Goal: Information Seeking & Learning: Learn about a topic

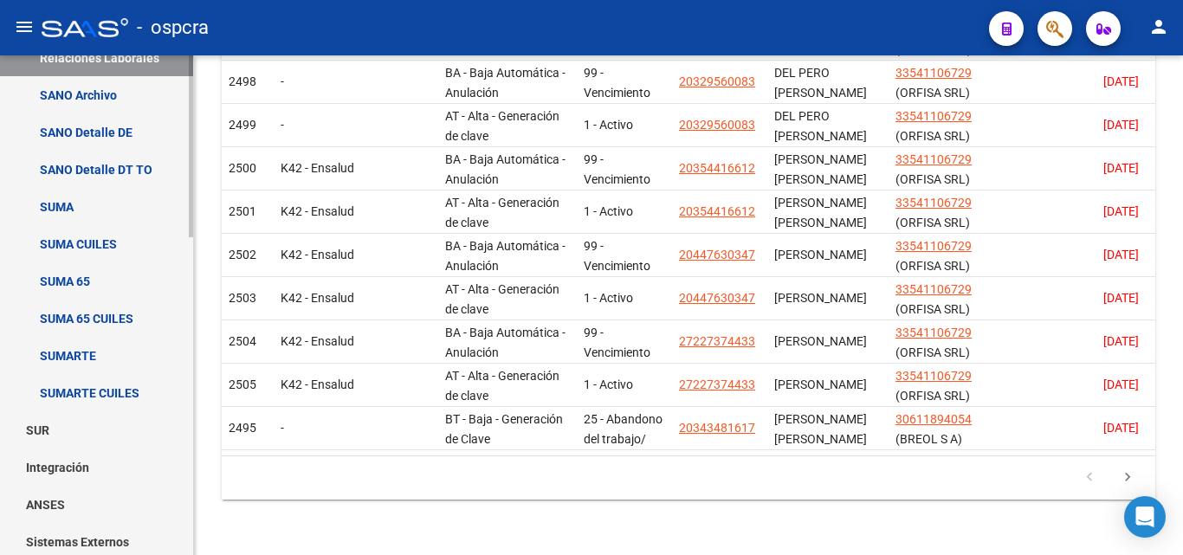
scroll to position [413, 0]
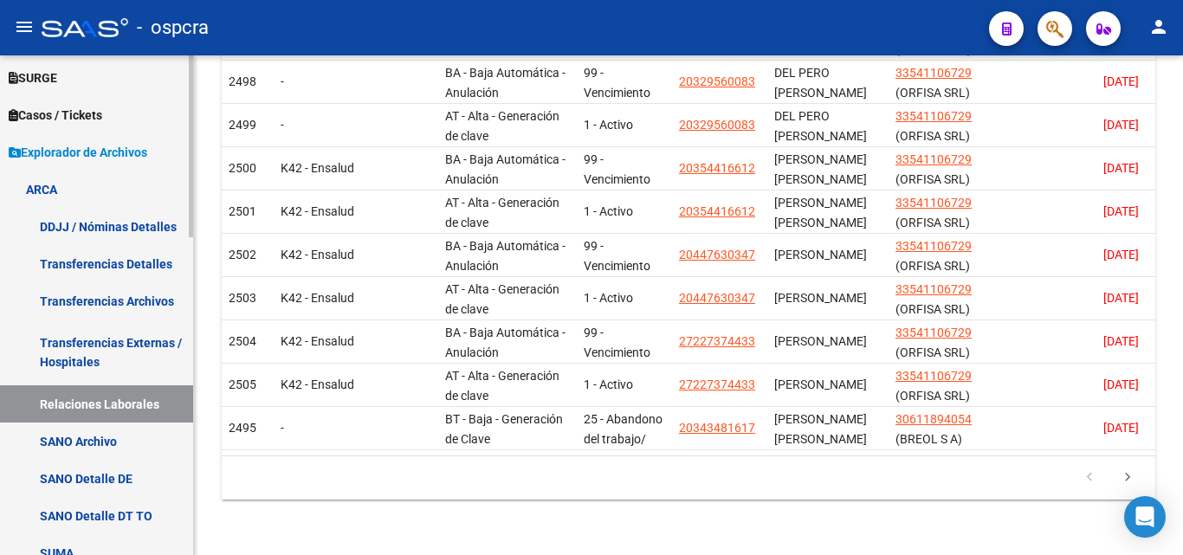
click at [85, 413] on link "Relaciones Laborales" at bounding box center [96, 403] width 193 height 37
click at [89, 409] on link "Relaciones Laborales" at bounding box center [96, 403] width 193 height 37
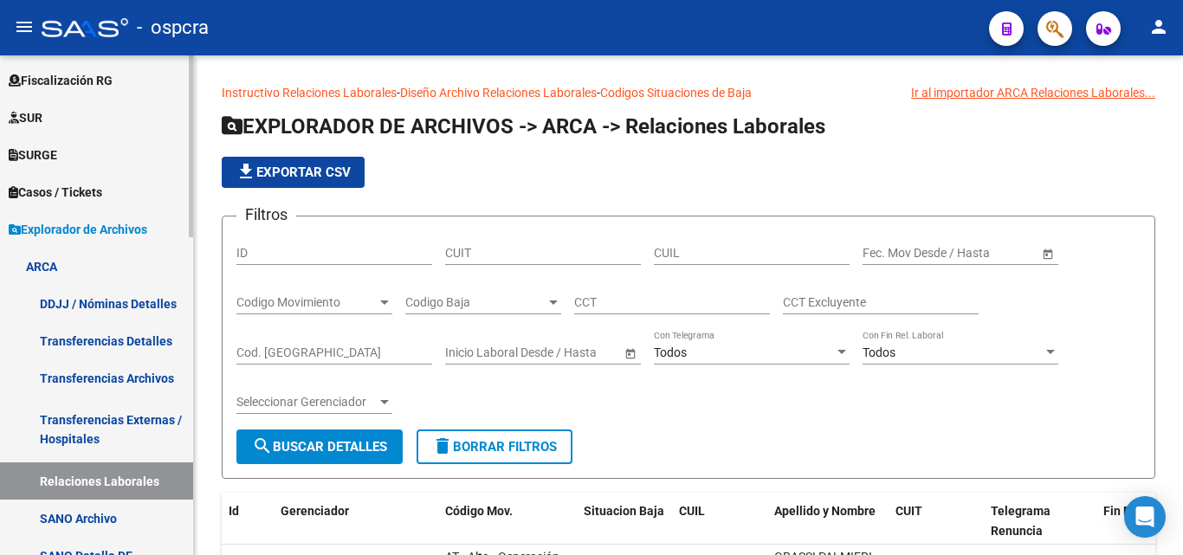
scroll to position [433, 0]
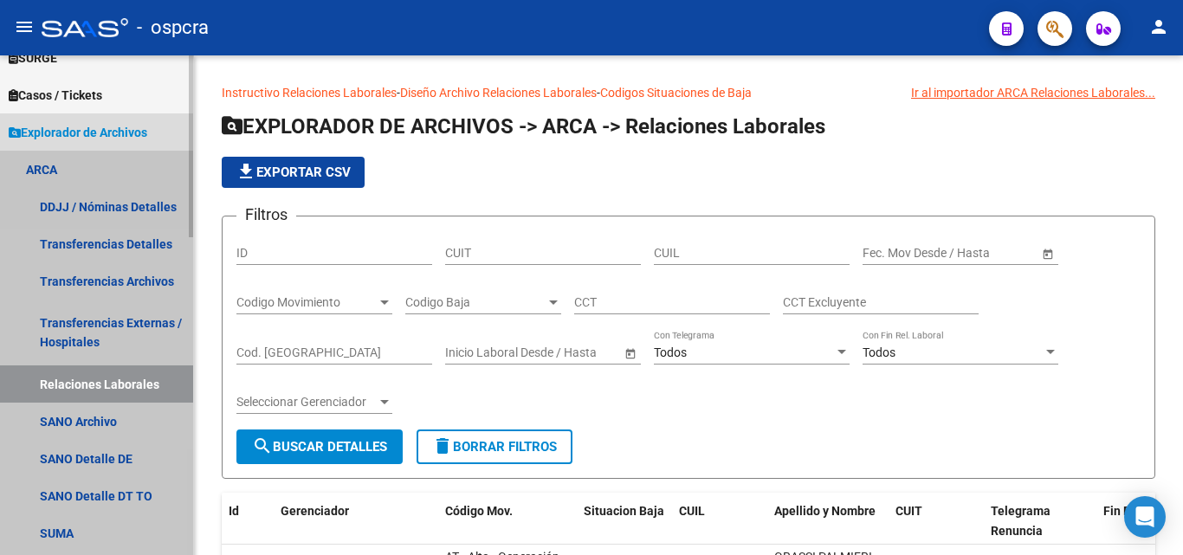
click at [121, 383] on link "Relaciones Laborales" at bounding box center [96, 383] width 193 height 37
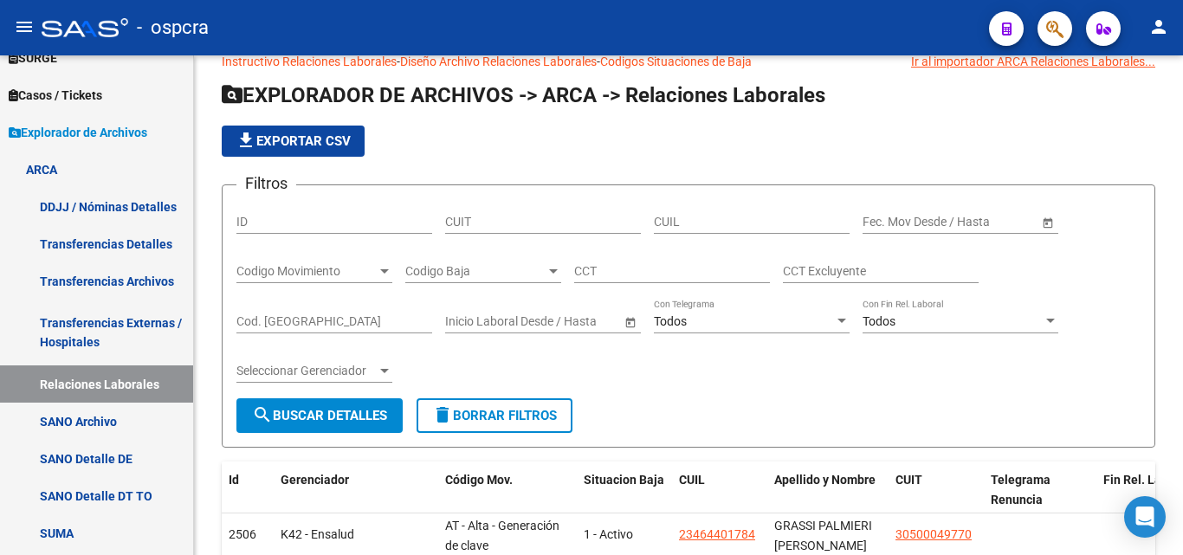
scroll to position [0, 0]
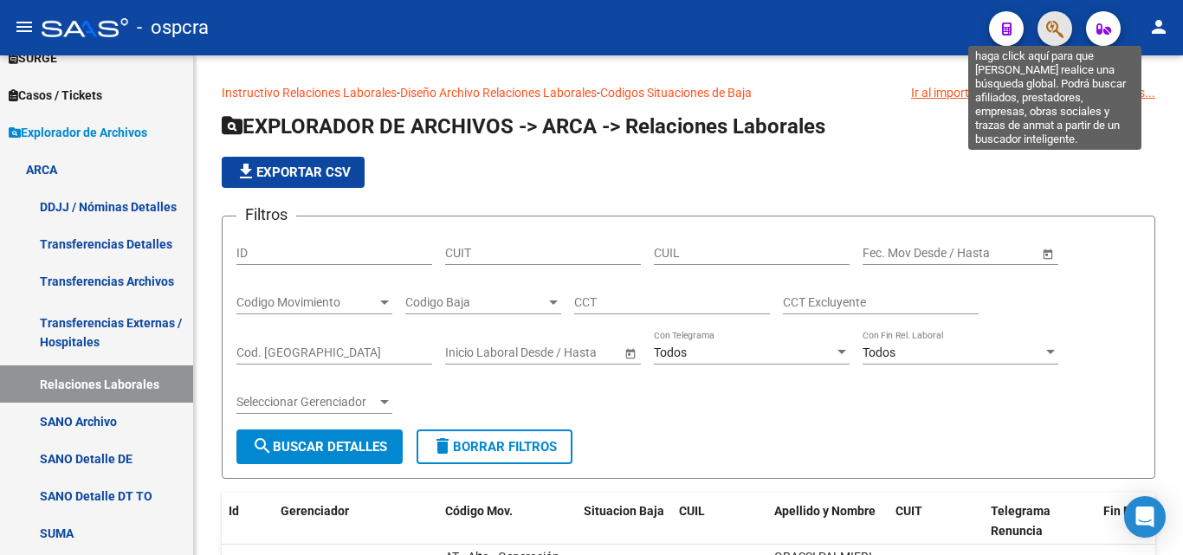
click at [1049, 29] on icon "button" at bounding box center [1054, 29] width 17 height 20
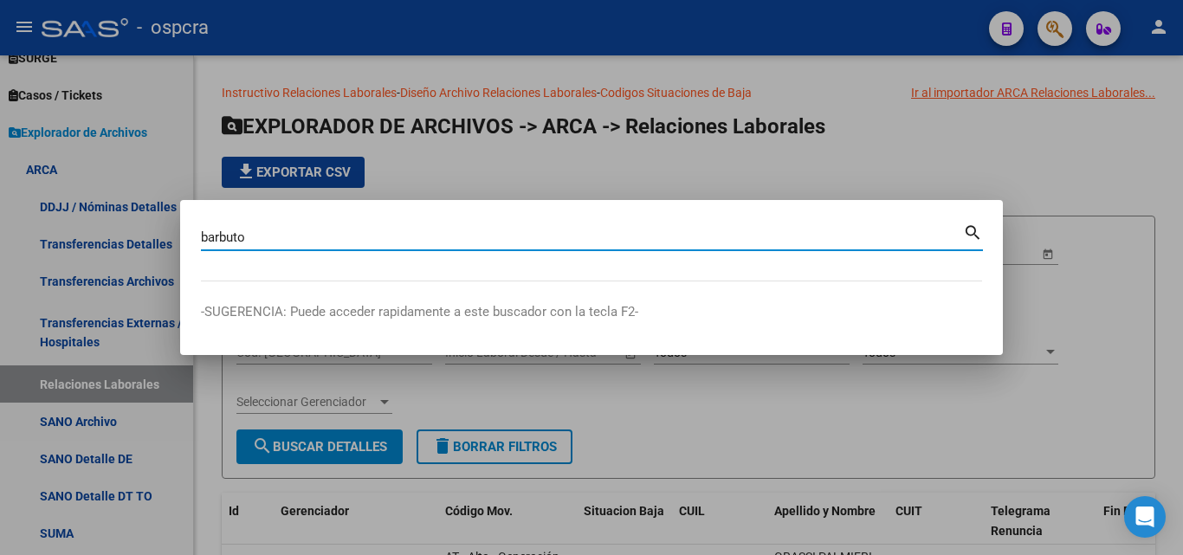
type input "barbuto"
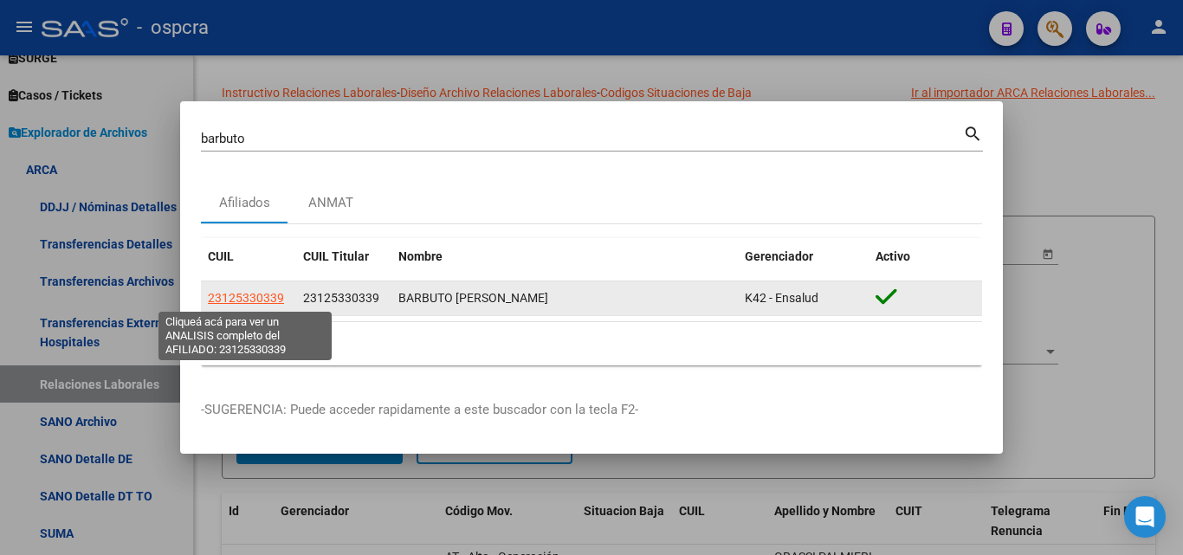
click at [255, 297] on span "23125330339" at bounding box center [246, 298] width 76 height 14
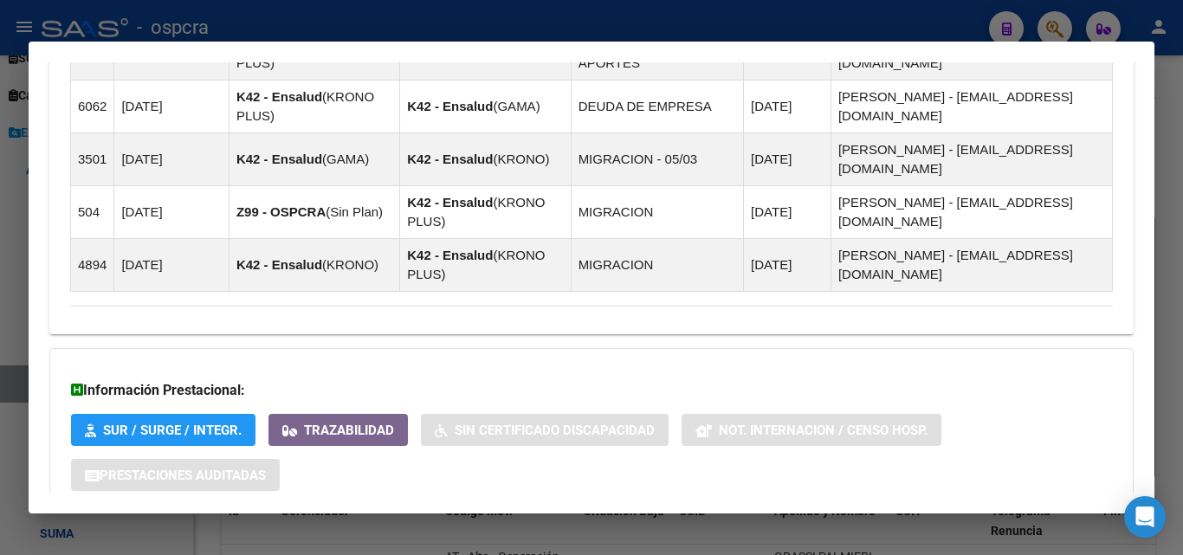
click at [301, 538] on span "Aportes y Contribuciones del Afiliado: 23125330339" at bounding box center [258, 546] width 325 height 16
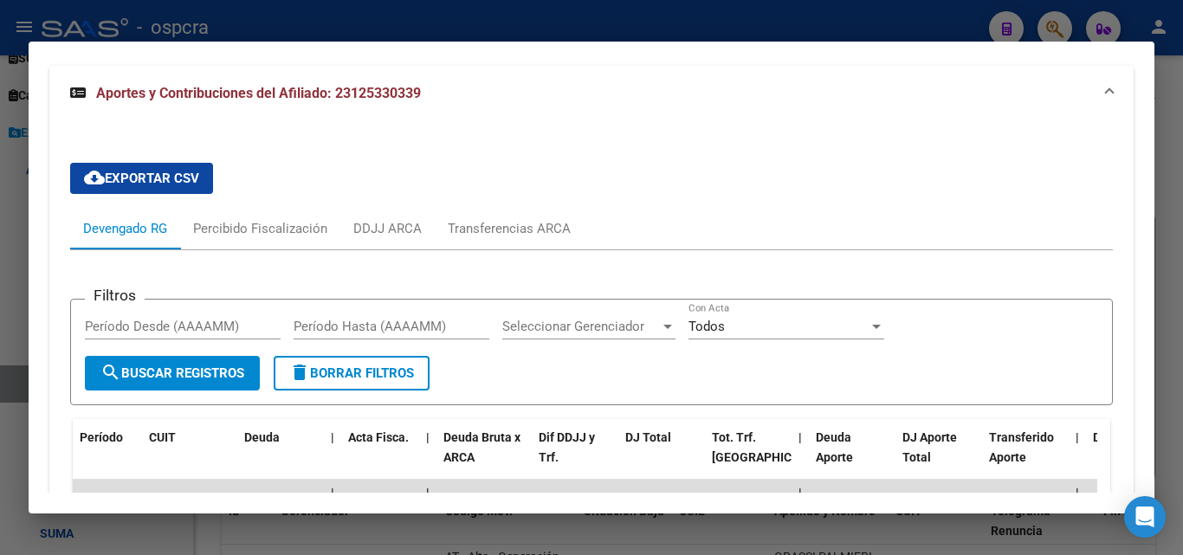
scroll to position [1707, 0]
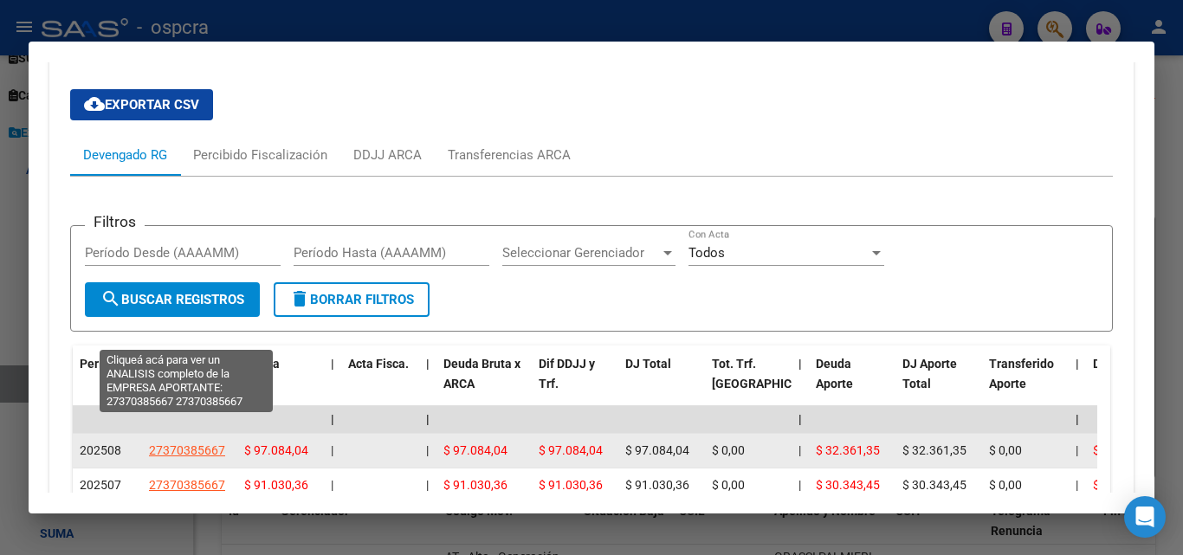
click at [184, 443] on span "27370385667" at bounding box center [187, 450] width 76 height 14
type textarea "27370385667"
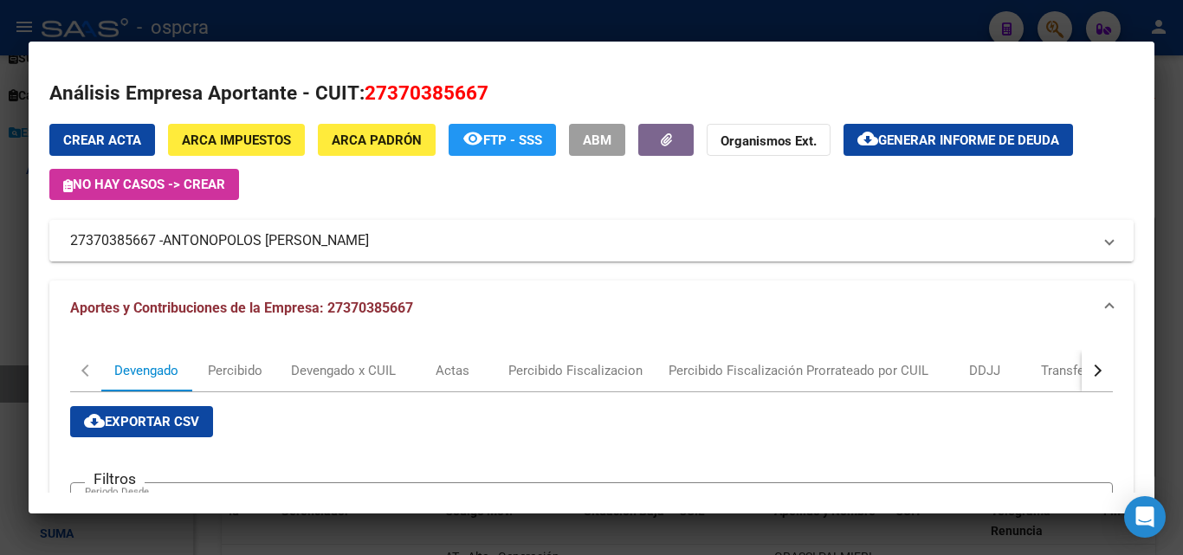
click at [276, 232] on span "ANTONOPOLOS JESICA MARIEL" at bounding box center [266, 240] width 206 height 21
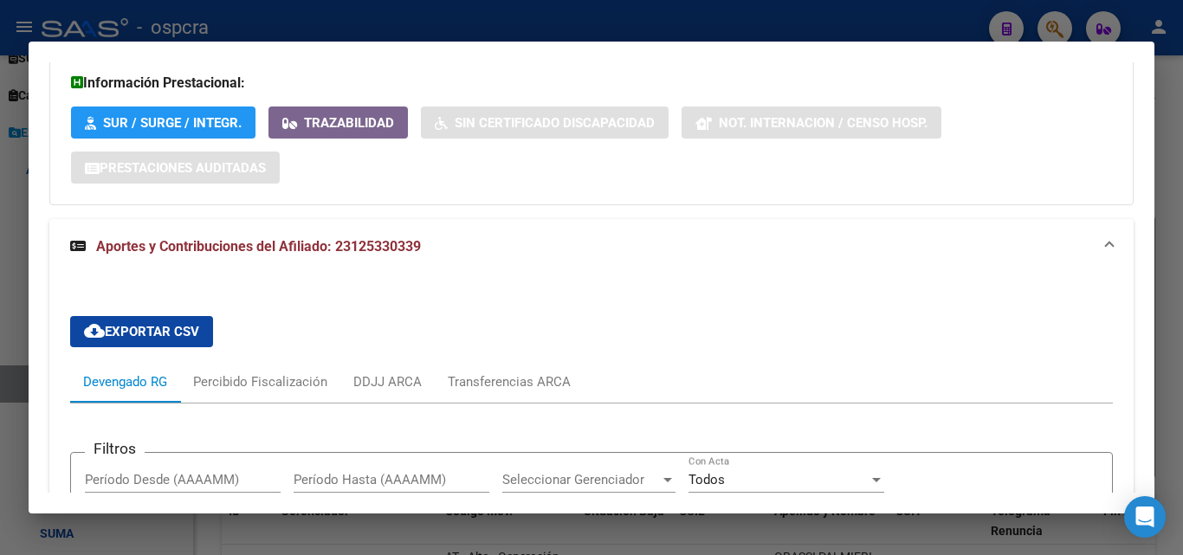
scroll to position [1361, 0]
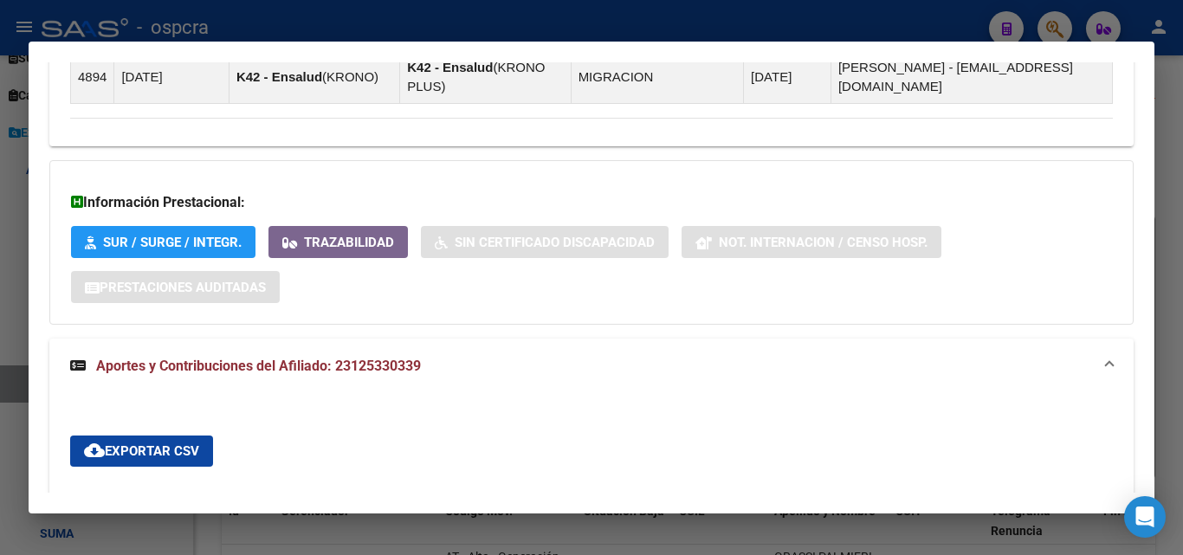
click at [1171, 123] on div at bounding box center [591, 277] width 1183 height 555
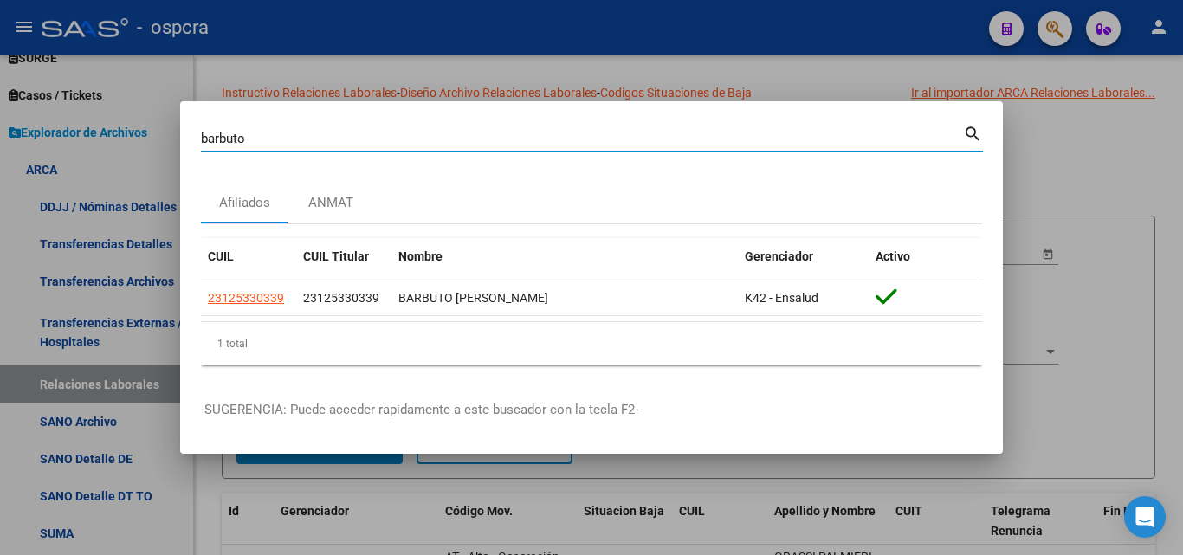
drag, startPoint x: 251, startPoint y: 137, endPoint x: 87, endPoint y: 85, distance: 172.5
click at [97, 118] on div "barbuto Buscar (apellido, dni, cuil, nro traspaso, cuit, obra social) search Af…" at bounding box center [591, 277] width 1183 height 555
type input "aleman"
click at [345, 198] on div "Empresas" at bounding box center [331, 203] width 58 height 20
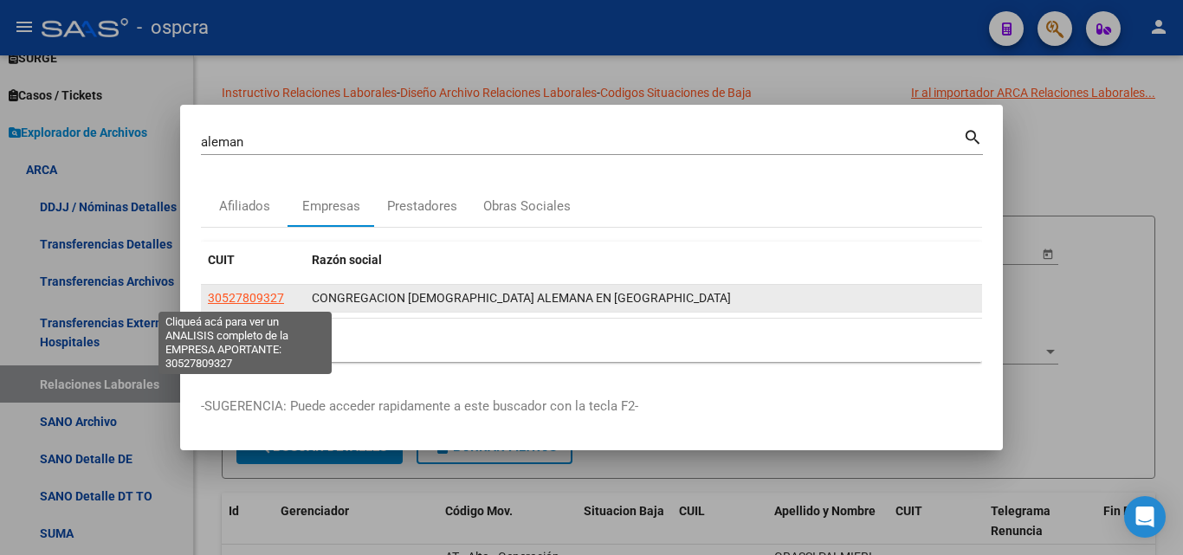
click at [256, 296] on span "30527809327" at bounding box center [246, 298] width 76 height 14
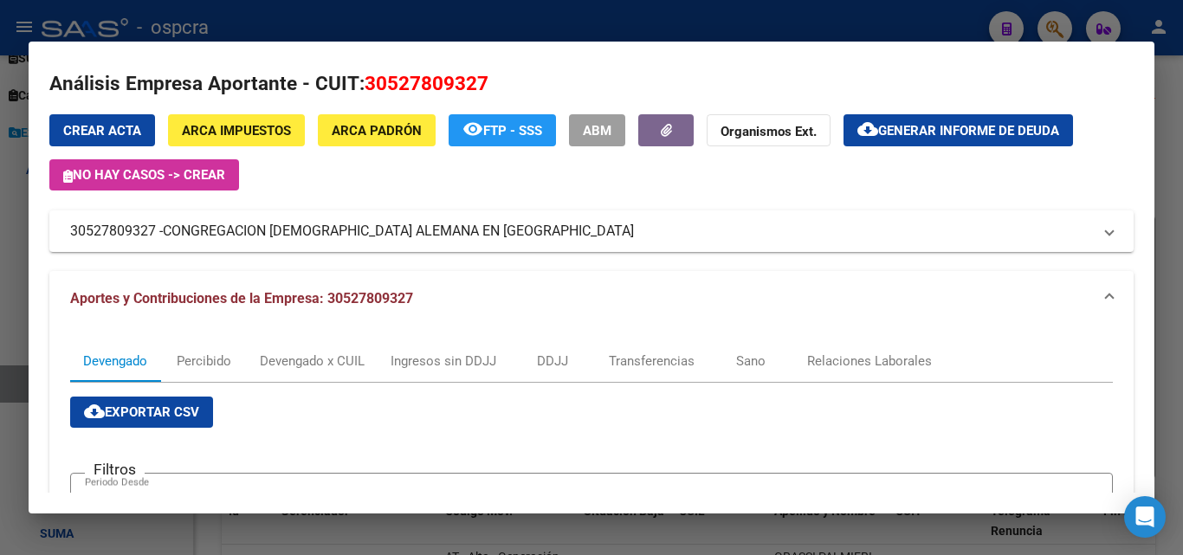
scroll to position [0, 0]
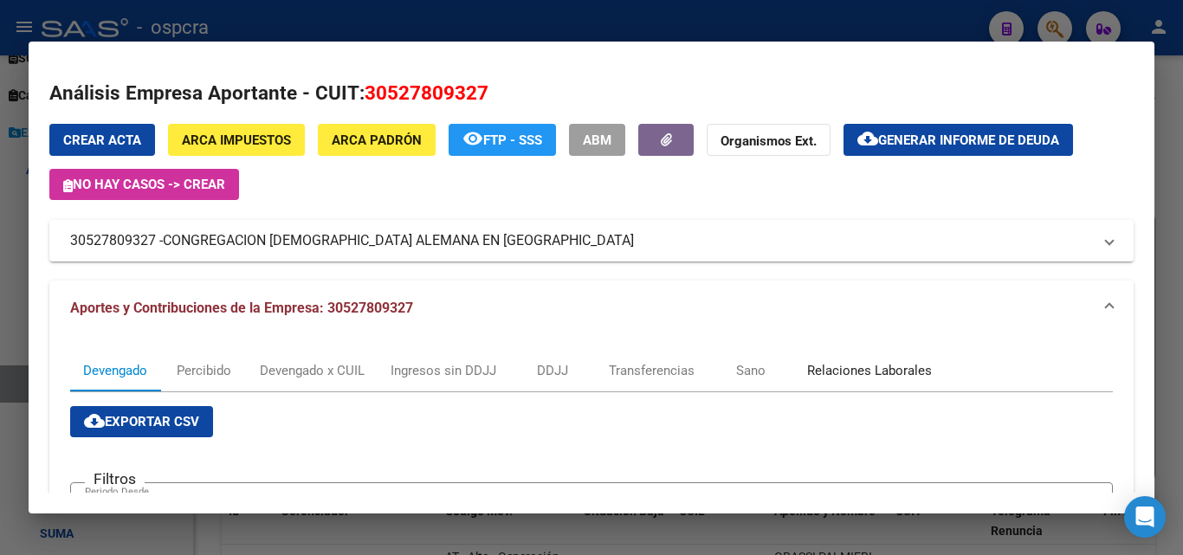
drag, startPoint x: 865, startPoint y: 370, endPoint x: 771, endPoint y: 363, distance: 93.8
click at [866, 369] on div "Relaciones Laborales" at bounding box center [869, 370] width 125 height 19
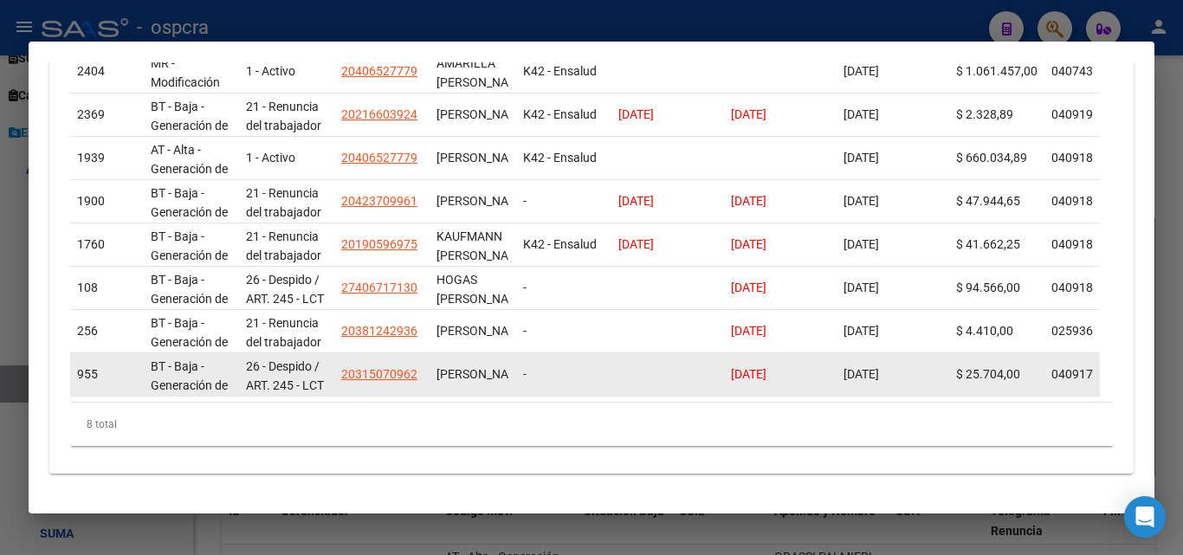
scroll to position [349, 0]
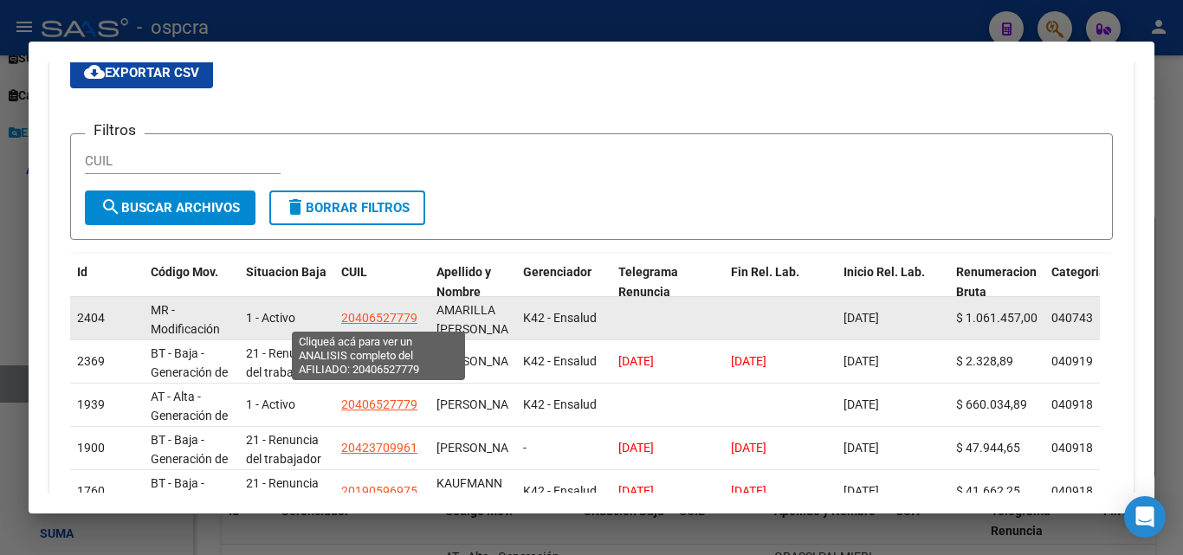
click at [358, 317] on span "20406527779" at bounding box center [379, 318] width 76 height 14
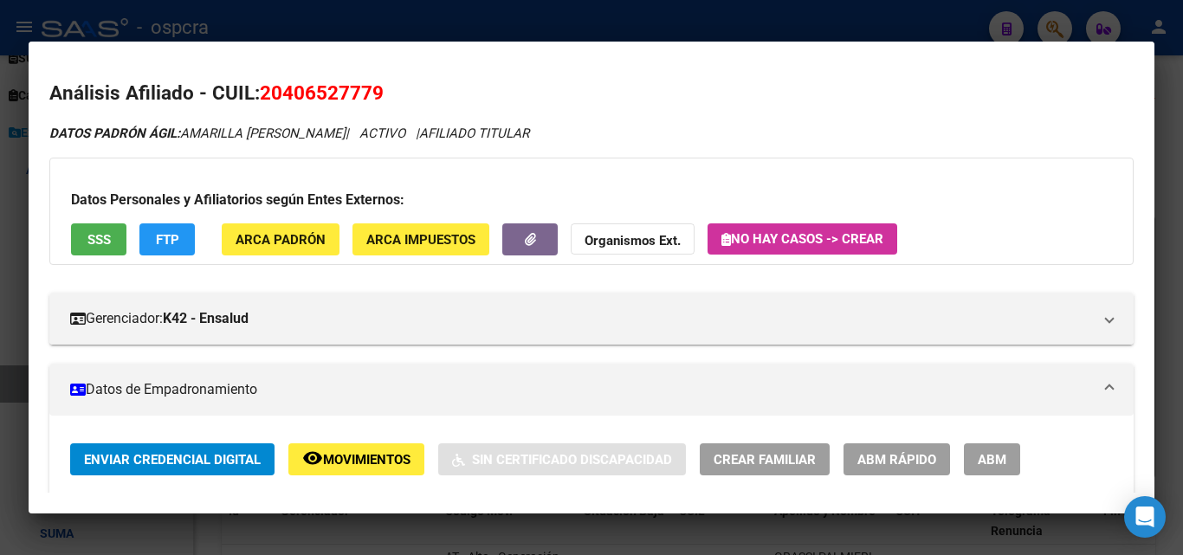
click at [0, 209] on div at bounding box center [591, 277] width 1183 height 555
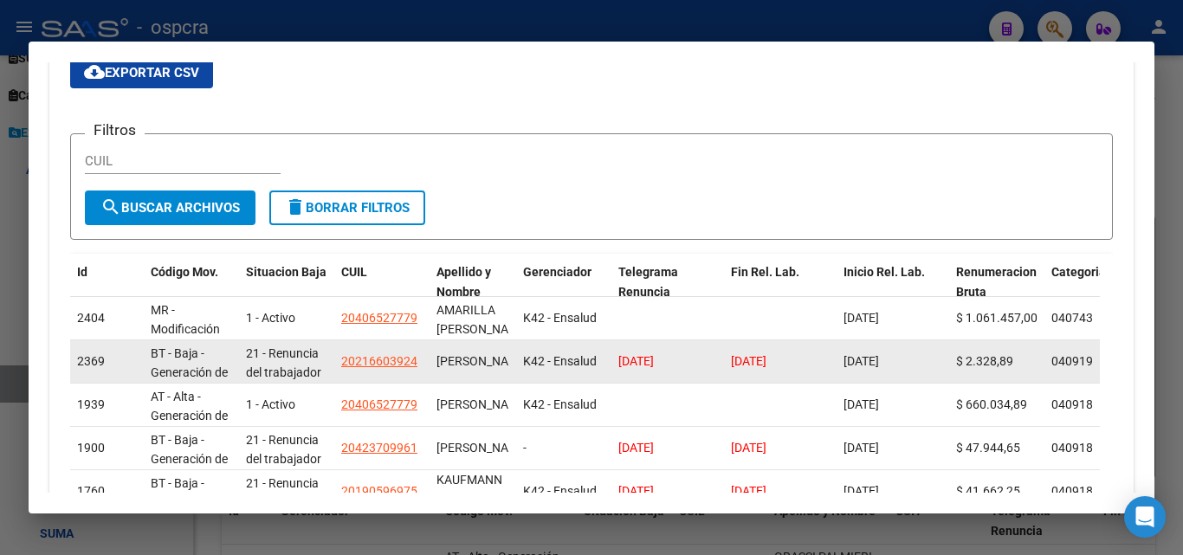
scroll to position [522, 0]
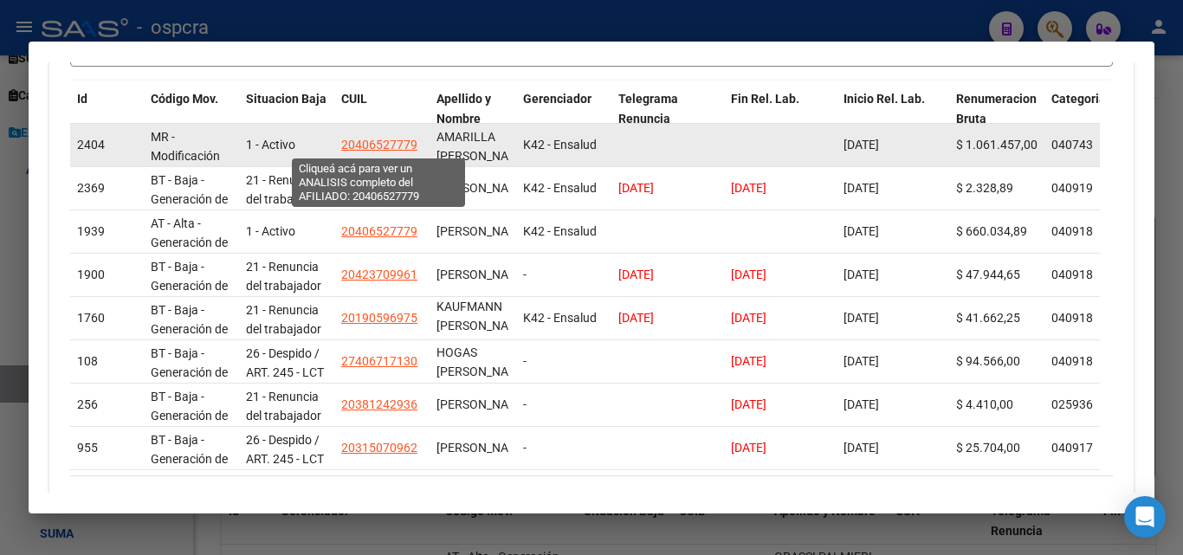
click at [390, 141] on span "20406527779" at bounding box center [379, 145] width 76 height 14
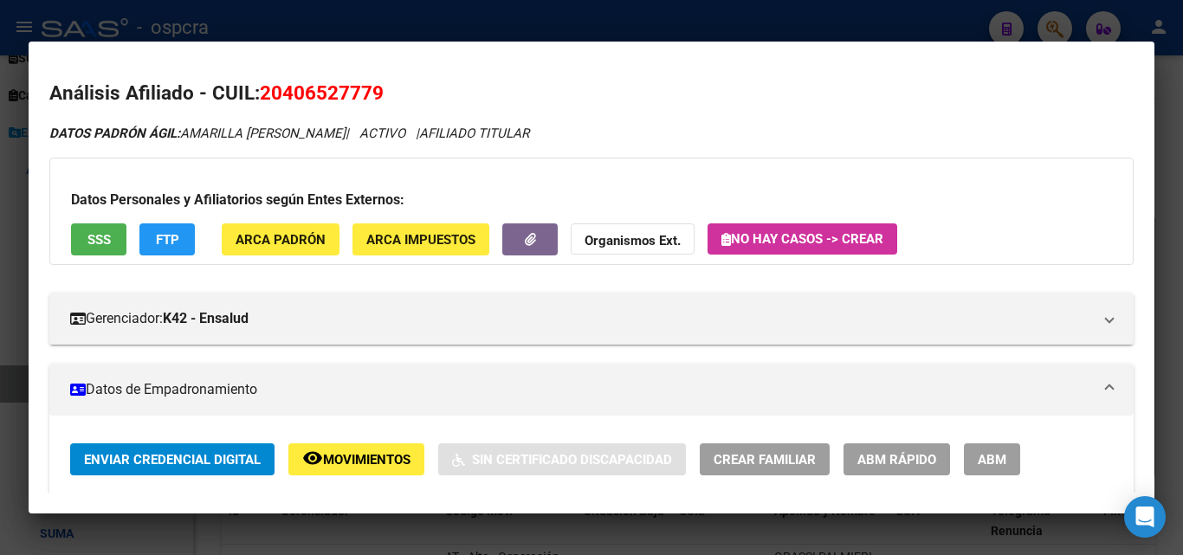
click at [0, 332] on div at bounding box center [591, 277] width 1183 height 555
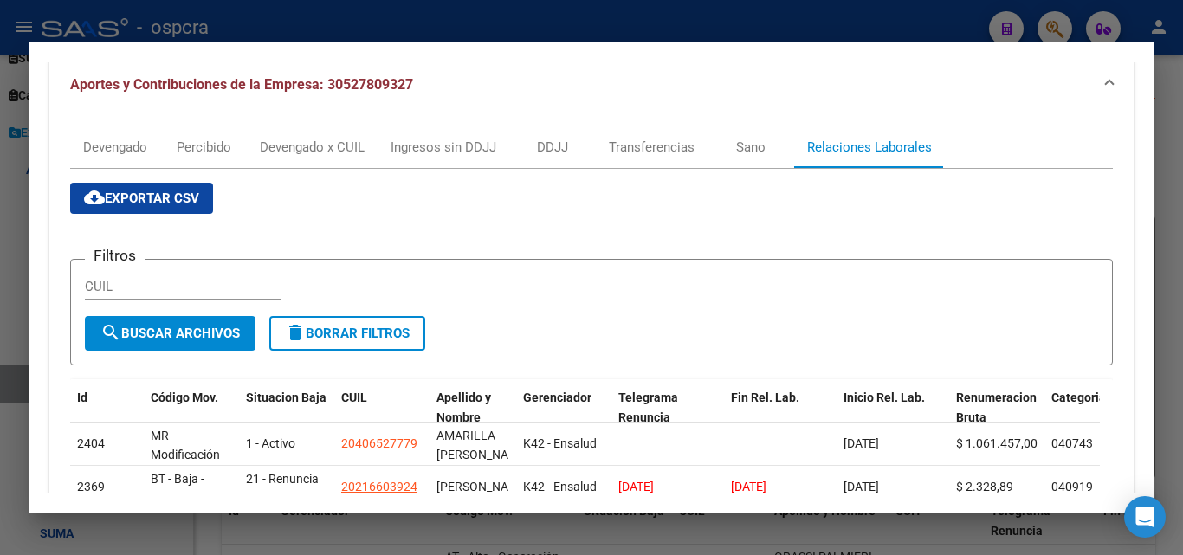
scroll to position [262, 0]
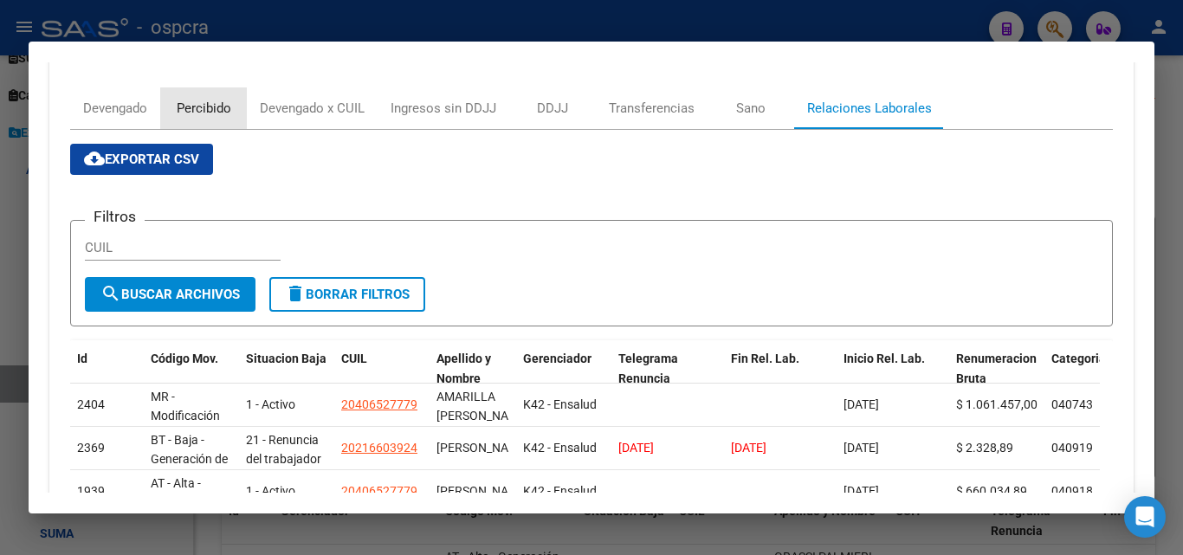
click at [200, 107] on div "Percibido" at bounding box center [204, 108] width 55 height 19
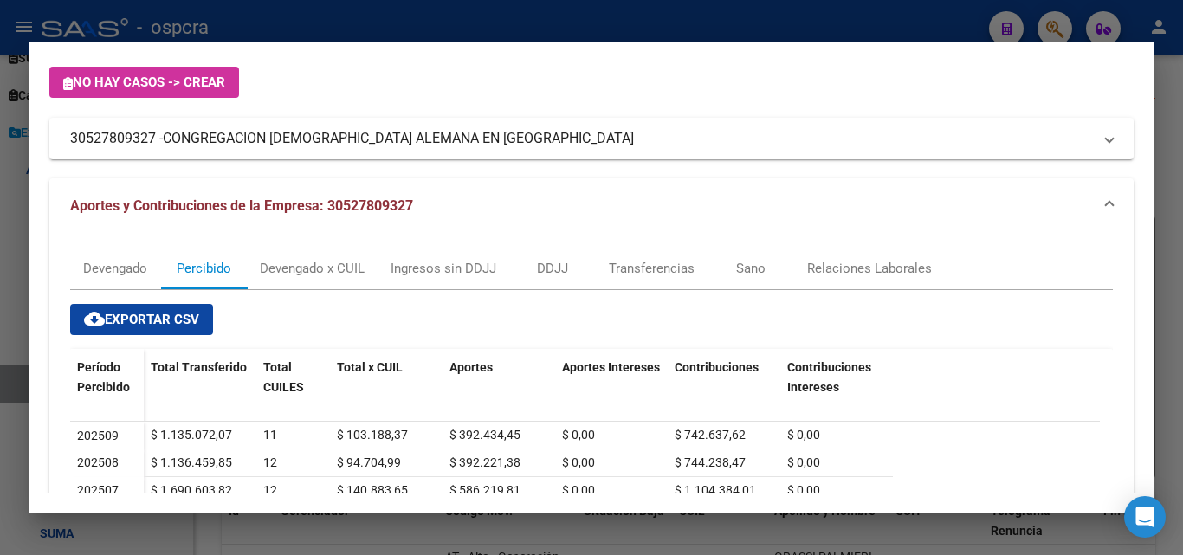
scroll to position [0, 0]
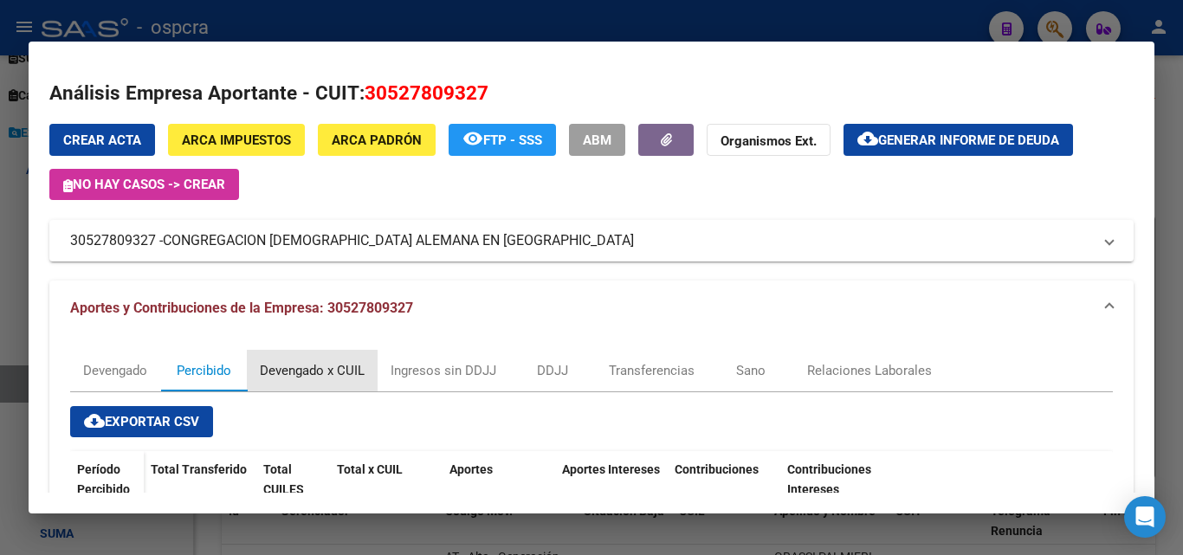
click at [312, 370] on div "Devengado x CUIL" at bounding box center [312, 370] width 105 height 19
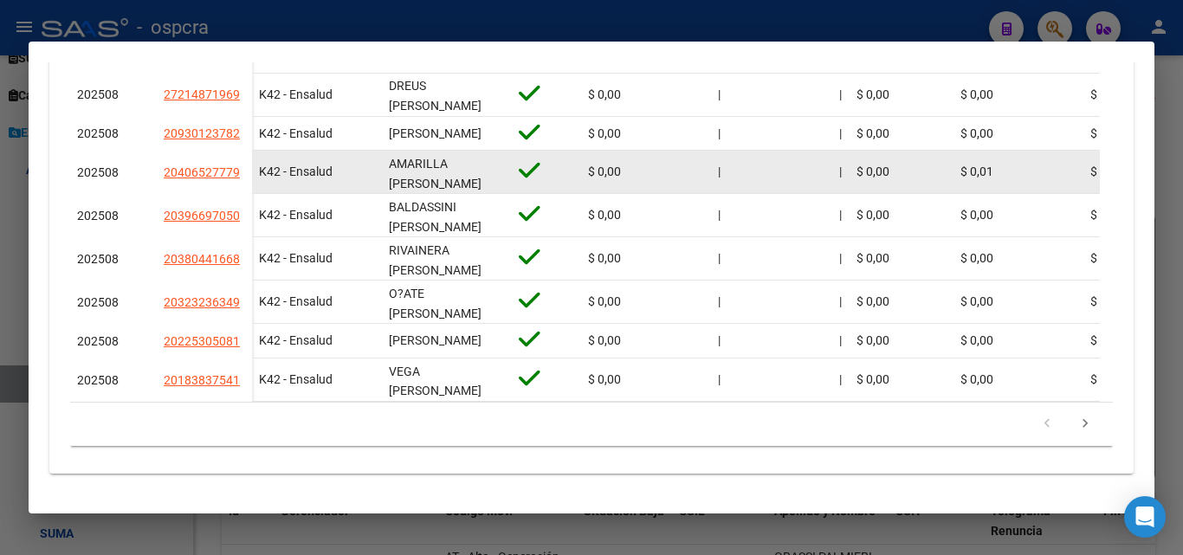
scroll to position [739, 0]
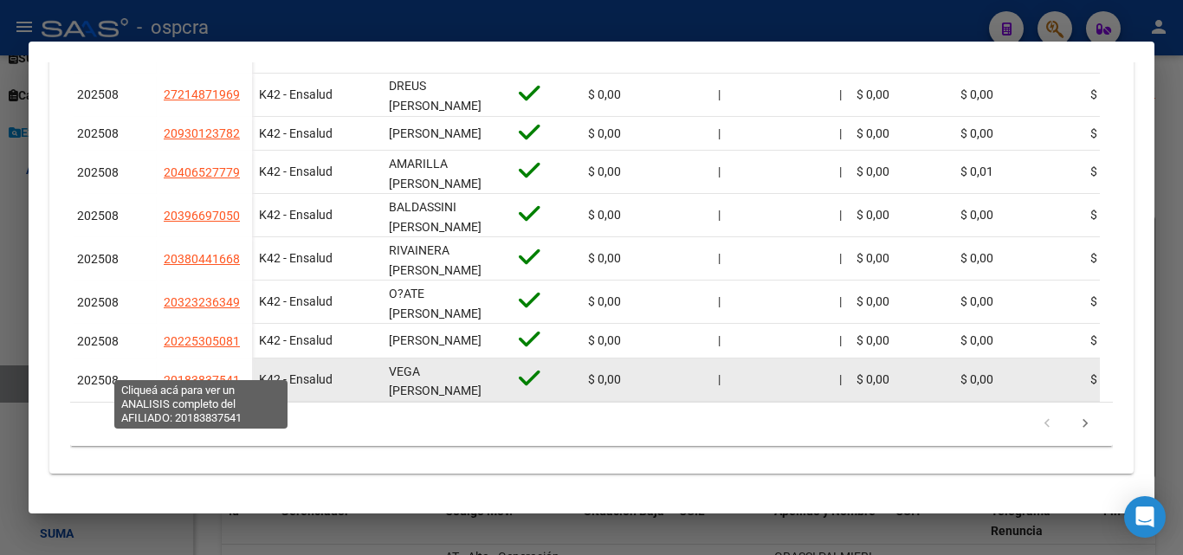
click at [184, 373] on span "20183837541" at bounding box center [202, 380] width 76 height 14
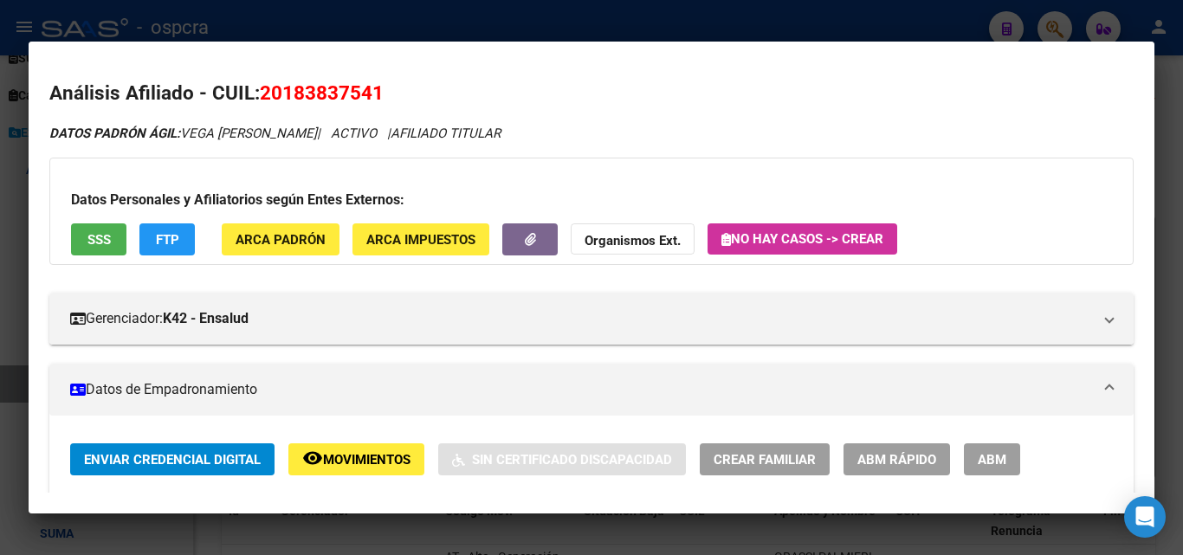
click at [33, 282] on mat-dialog-content "Análisis Afiliado - CUIL: 20183837541 DATOS PADRÓN ÁGIL: VEGA DANIEL ARMANDO | …" at bounding box center [591, 277] width 1125 height 430
click at [0, 131] on div at bounding box center [591, 277] width 1183 height 555
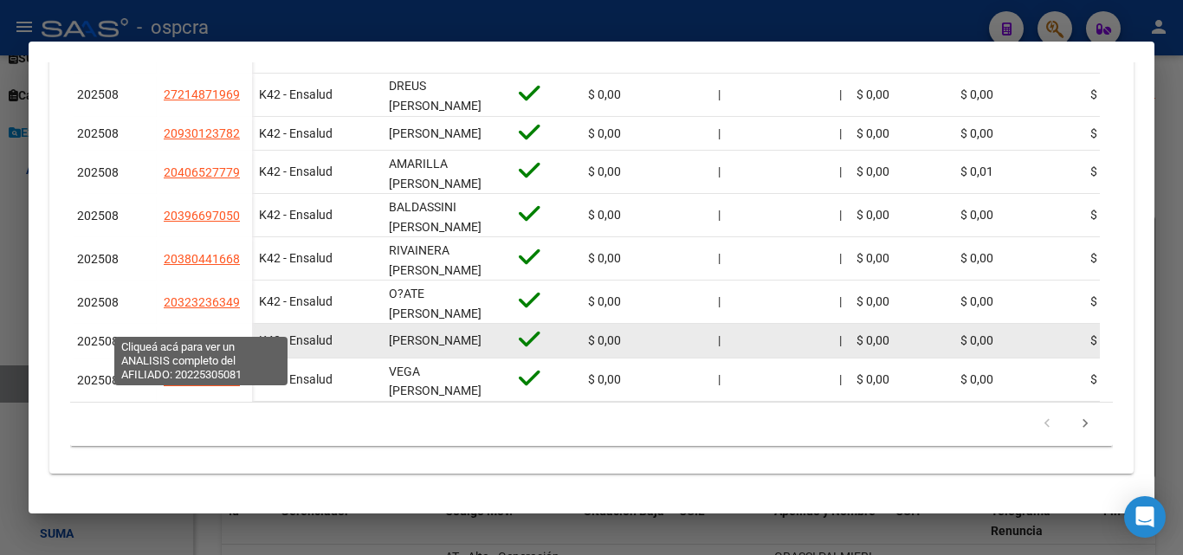
click at [214, 334] on span "20225305081" at bounding box center [202, 341] width 76 height 14
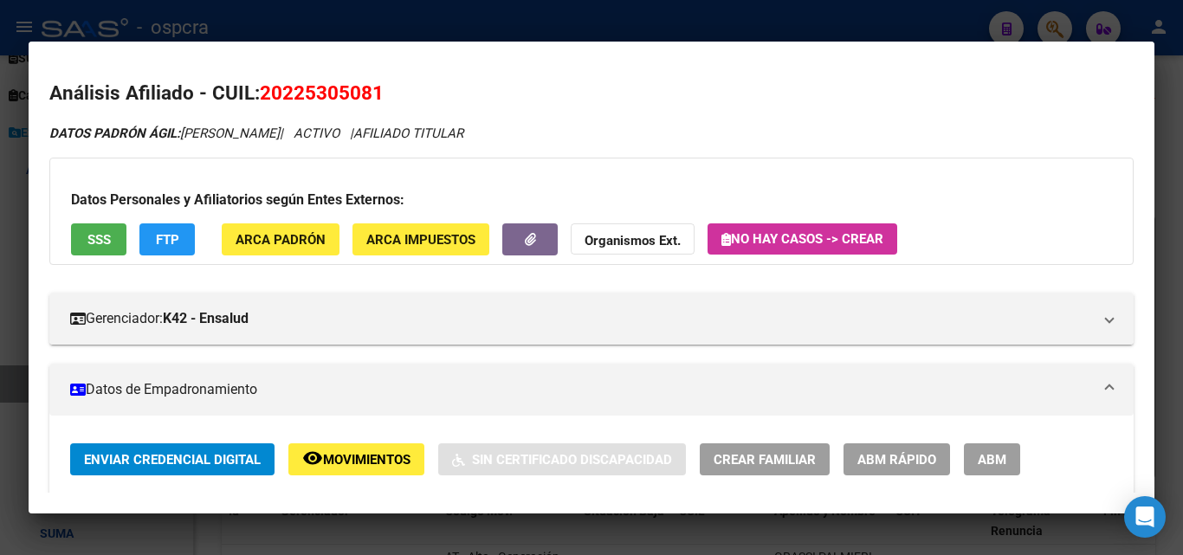
click at [364, 455] on span "Movimientos" at bounding box center [366, 460] width 87 height 16
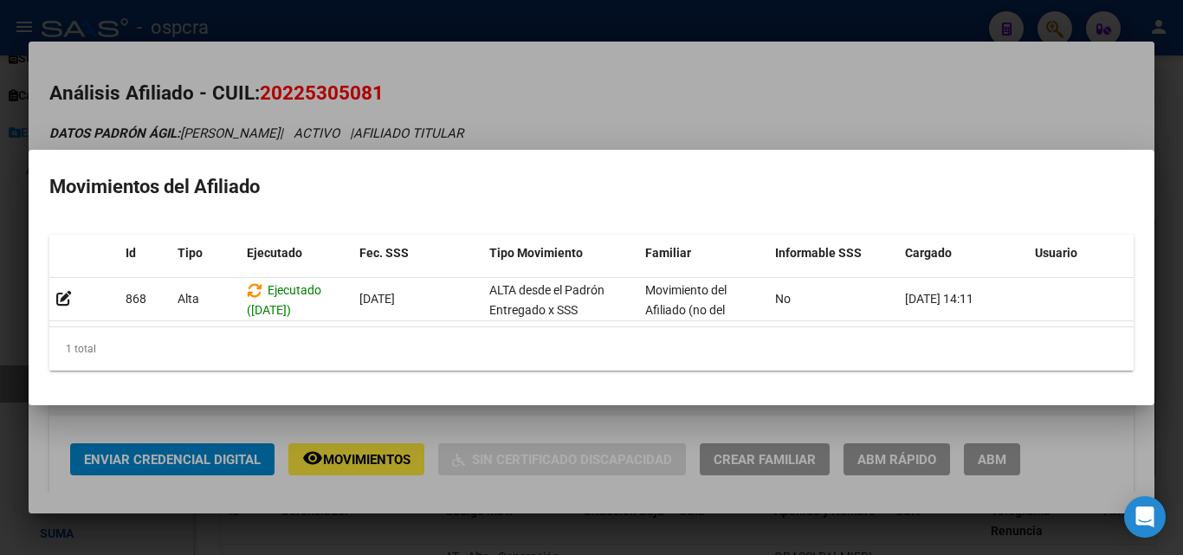
click at [0, 246] on div at bounding box center [591, 277] width 1183 height 555
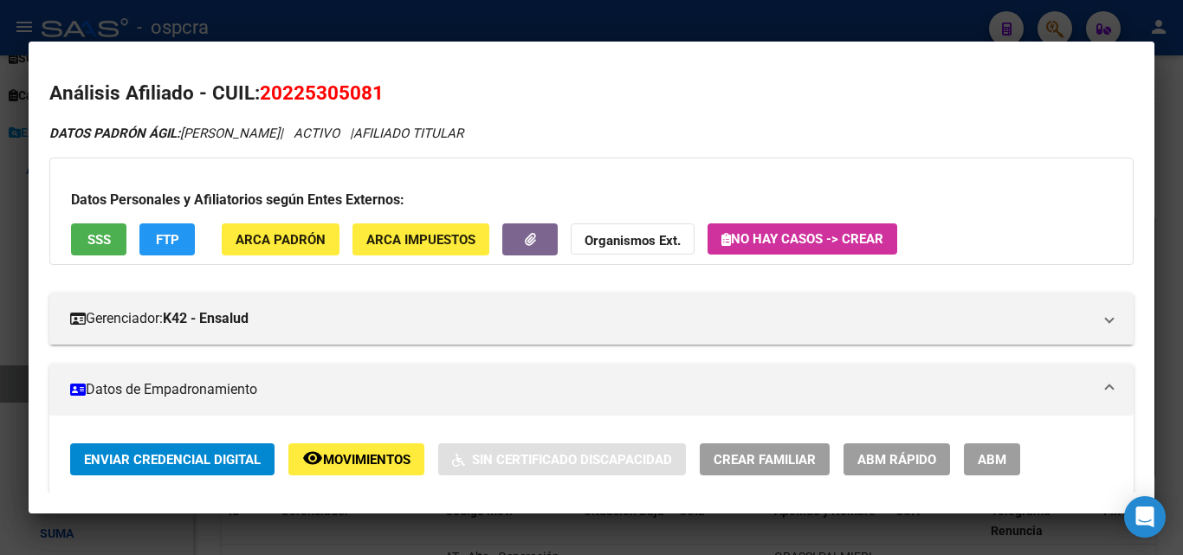
click at [0, 246] on div at bounding box center [591, 277] width 1183 height 555
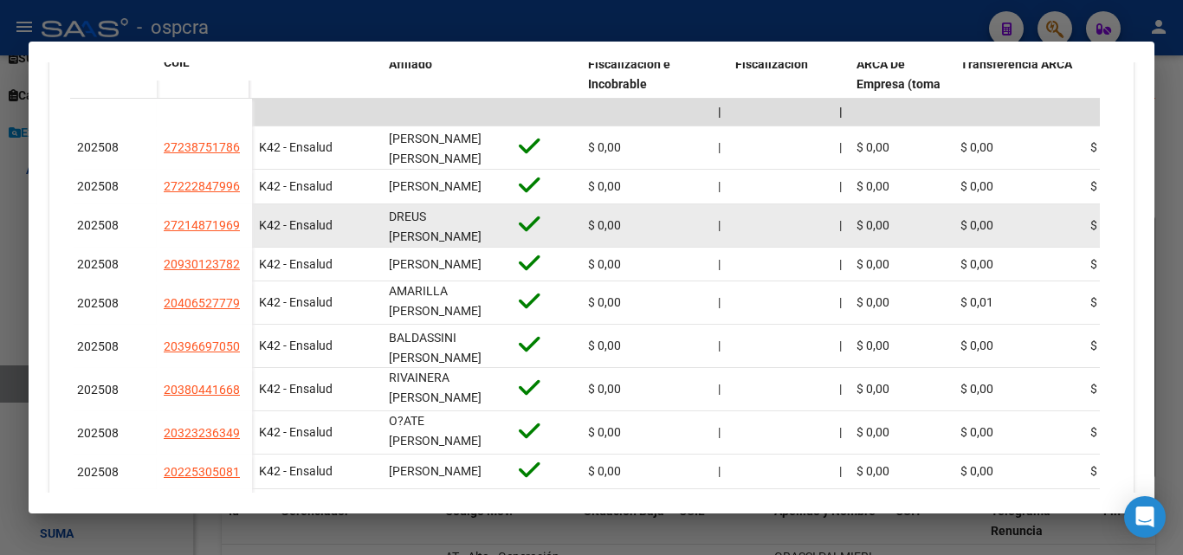
scroll to position [566, 0]
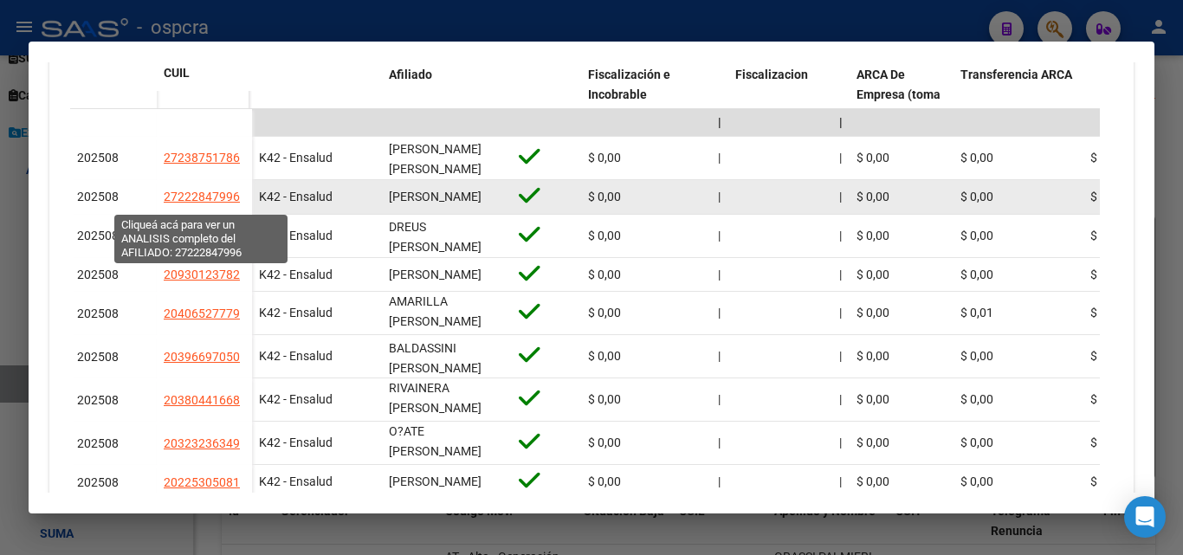
click at [198, 199] on span "27222847996" at bounding box center [202, 197] width 76 height 14
type textarea "27222847996"
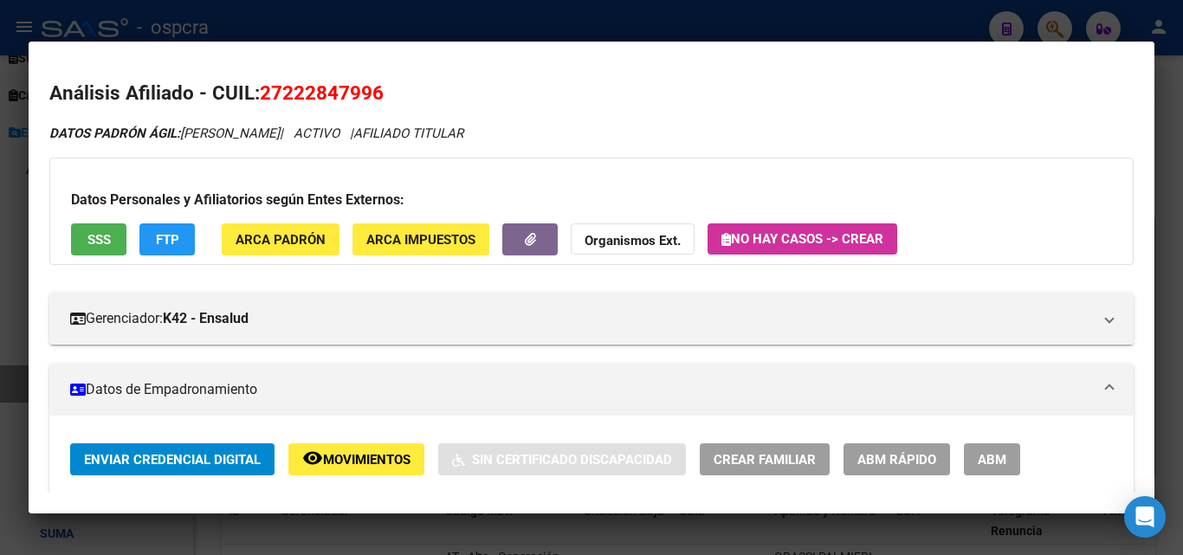
click at [357, 458] on span "Movimientos" at bounding box center [366, 460] width 87 height 16
click at [95, 229] on button "SSS" at bounding box center [98, 239] width 55 height 32
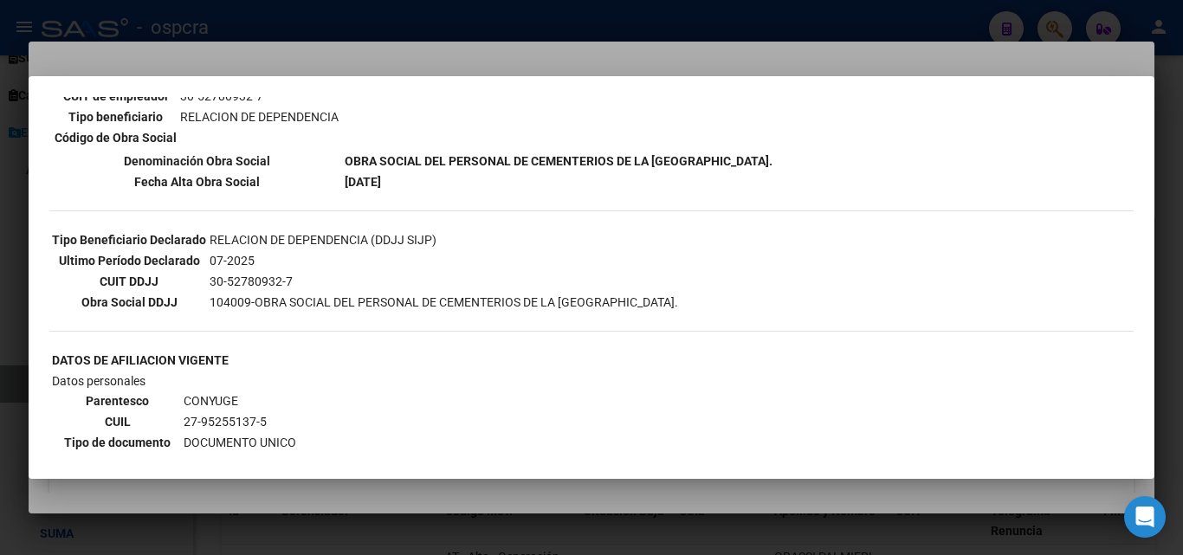
scroll to position [346, 0]
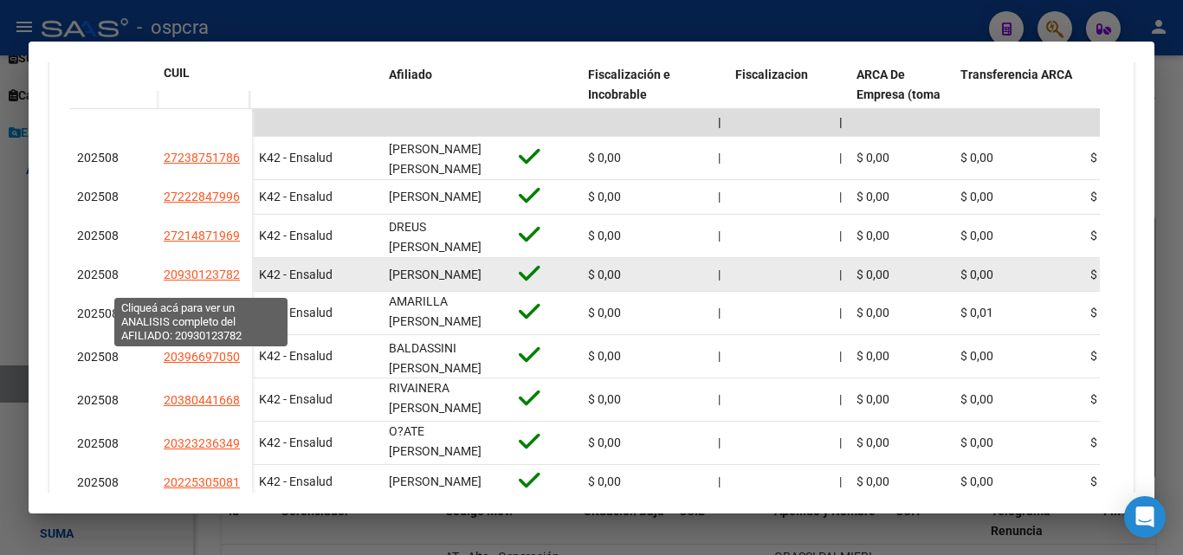
click at [197, 281] on span "20930123782" at bounding box center [202, 275] width 76 height 14
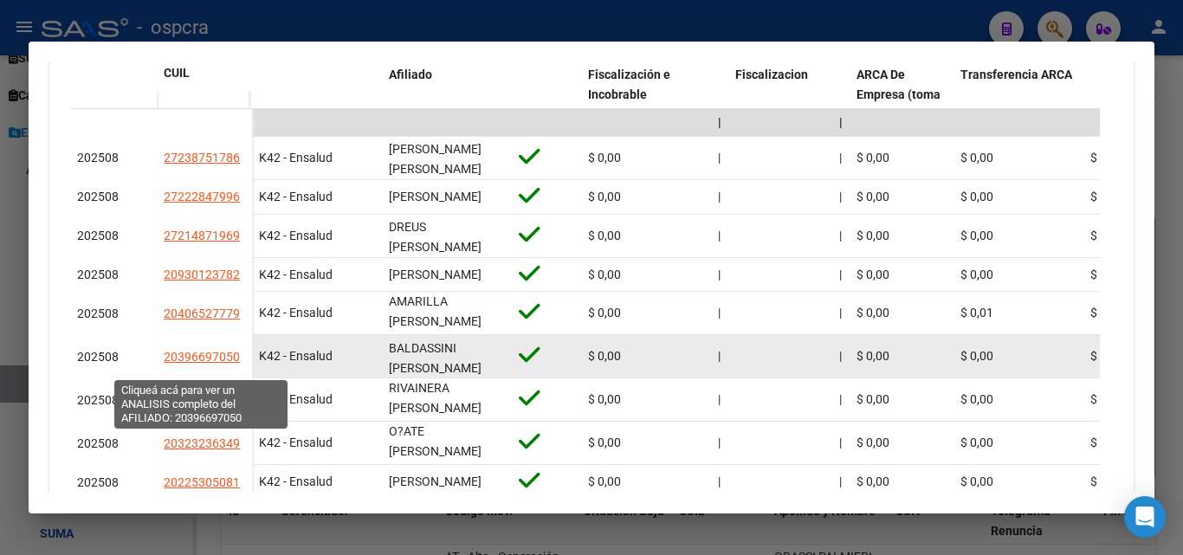
click at [202, 363] on span "20396697050" at bounding box center [202, 357] width 76 height 14
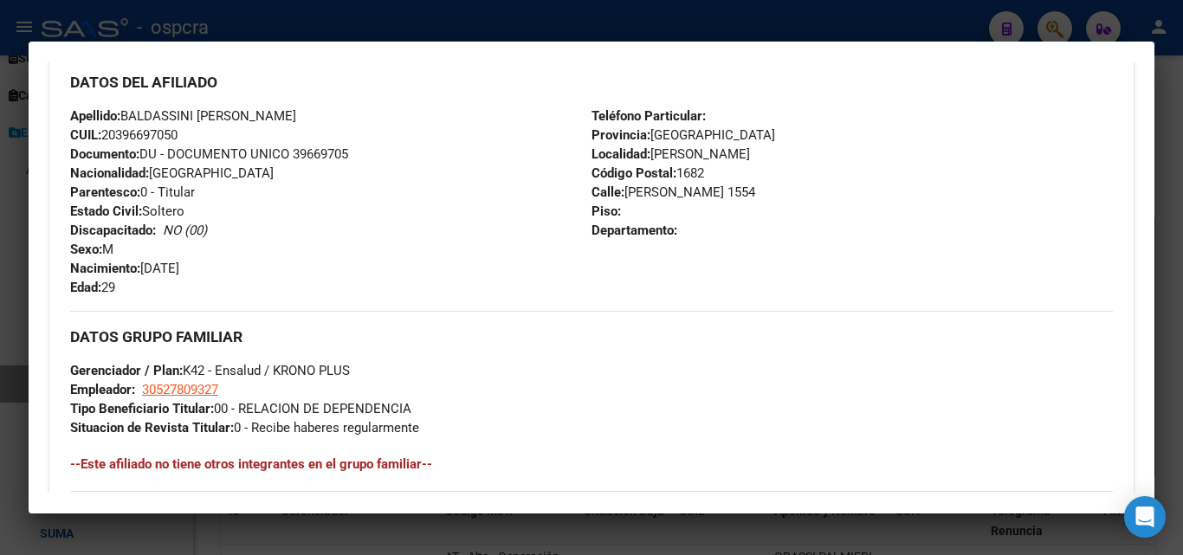
scroll to position [693, 0]
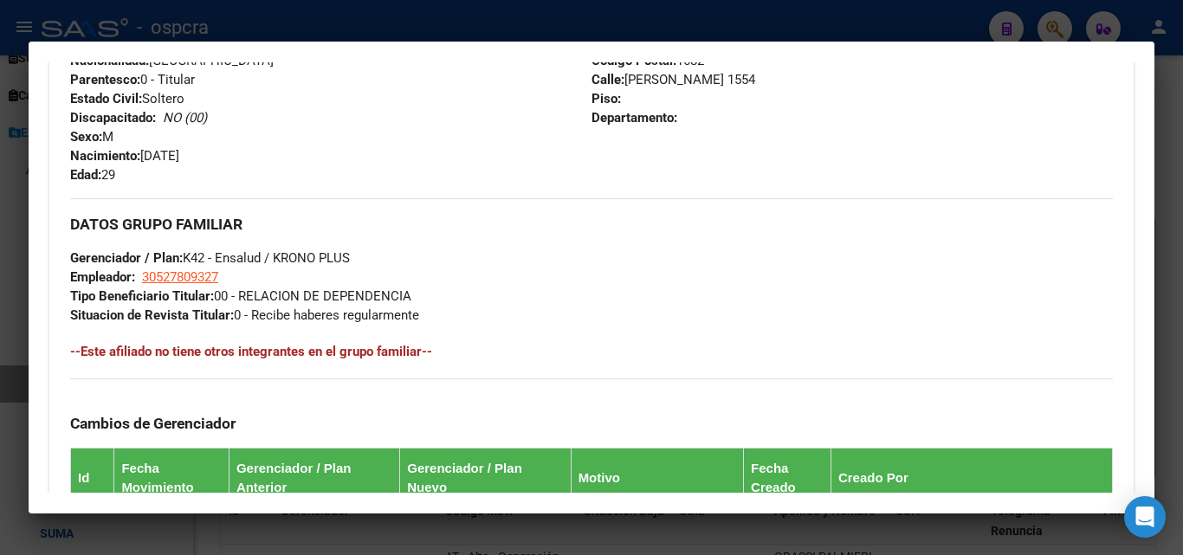
click at [0, 306] on div at bounding box center [591, 277] width 1183 height 555
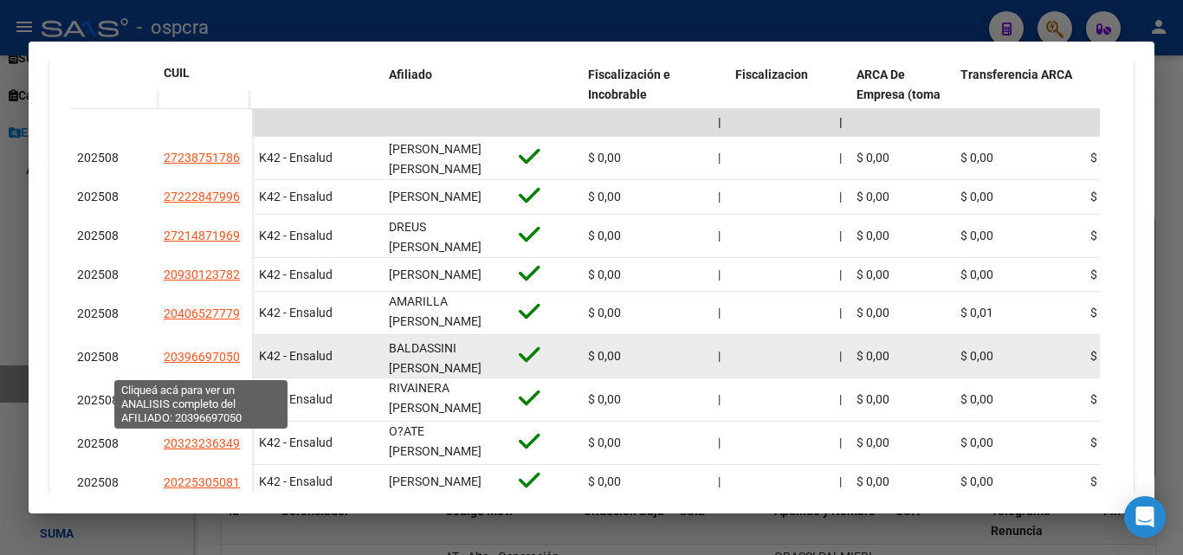
click at [207, 364] on span "20396697050" at bounding box center [202, 357] width 76 height 14
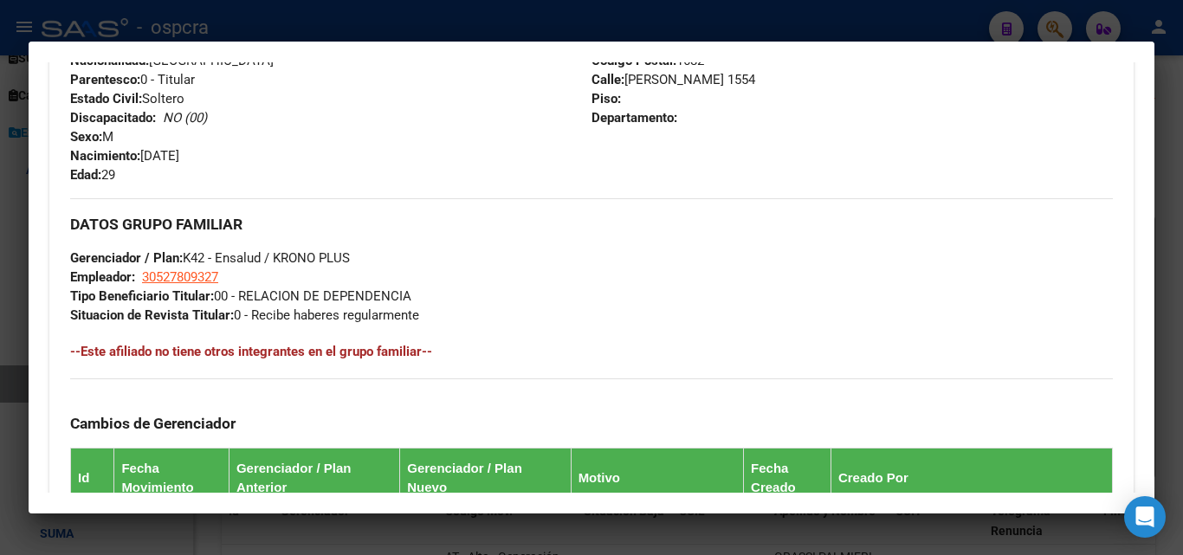
click at [0, 332] on div at bounding box center [591, 277] width 1183 height 555
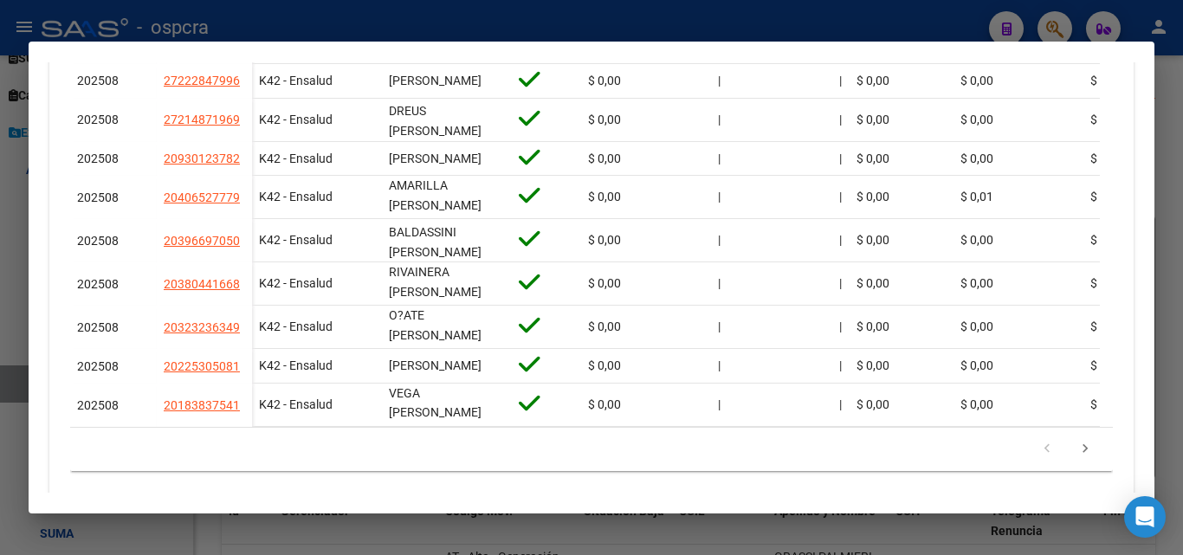
scroll to position [739, 0]
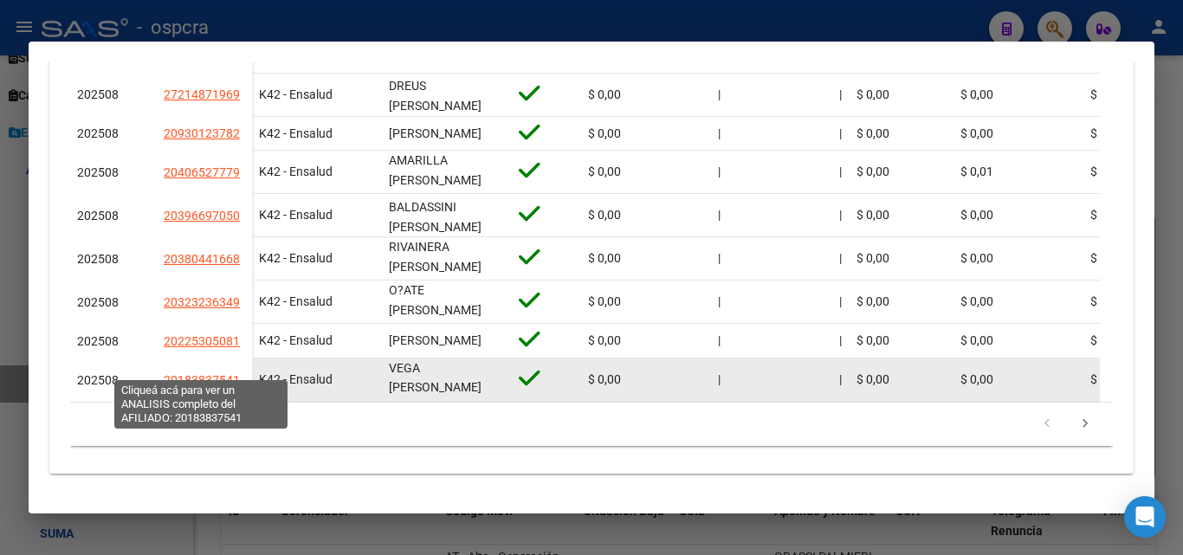
click at [196, 373] on span "20183837541" at bounding box center [202, 380] width 76 height 14
type textarea "20183837541"
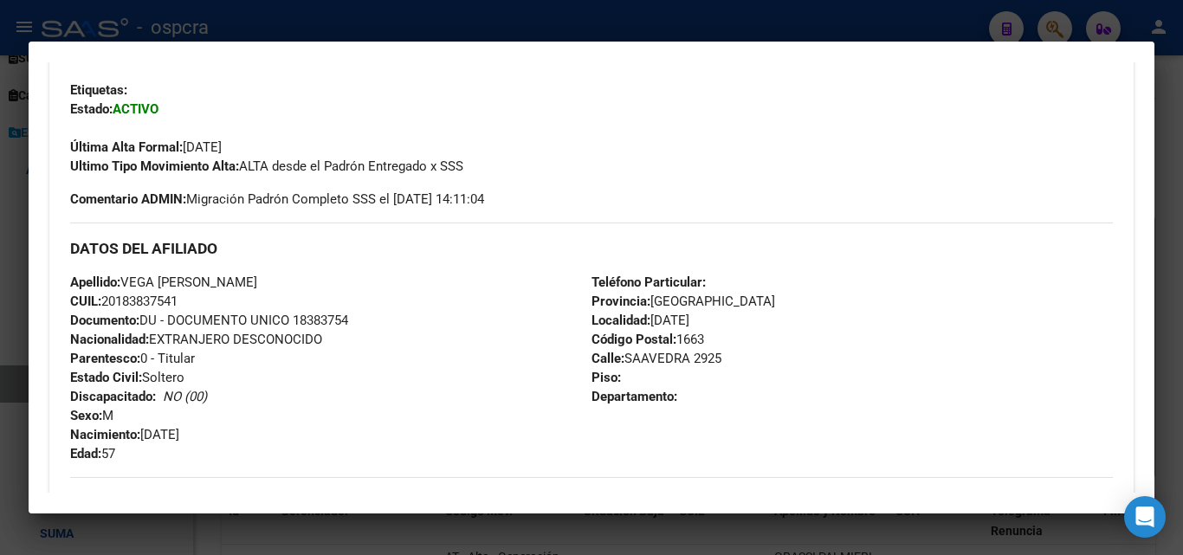
scroll to position [519, 0]
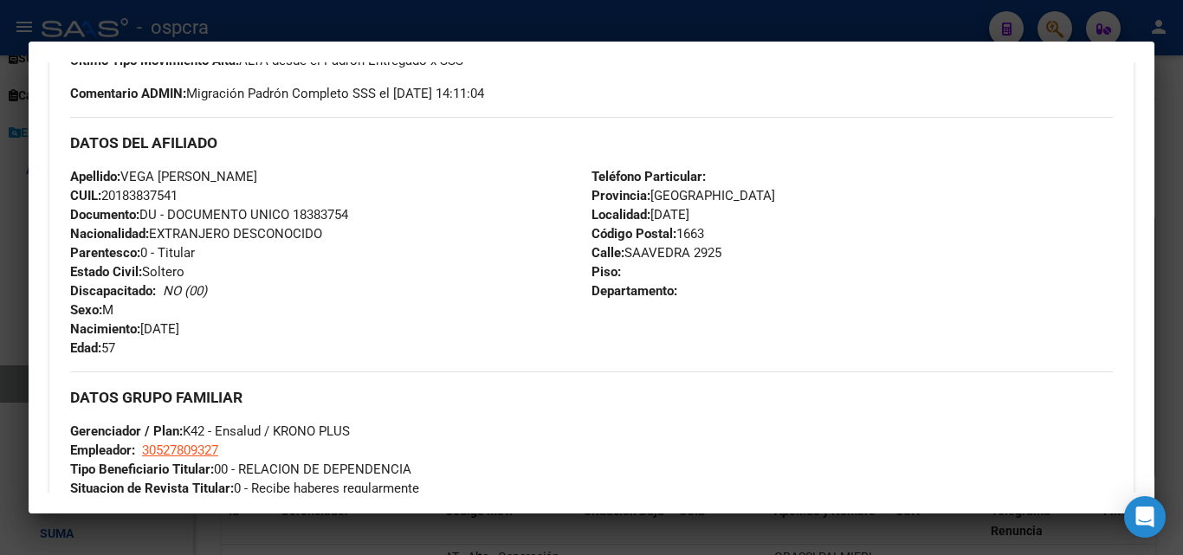
click at [1, 238] on div at bounding box center [591, 277] width 1183 height 555
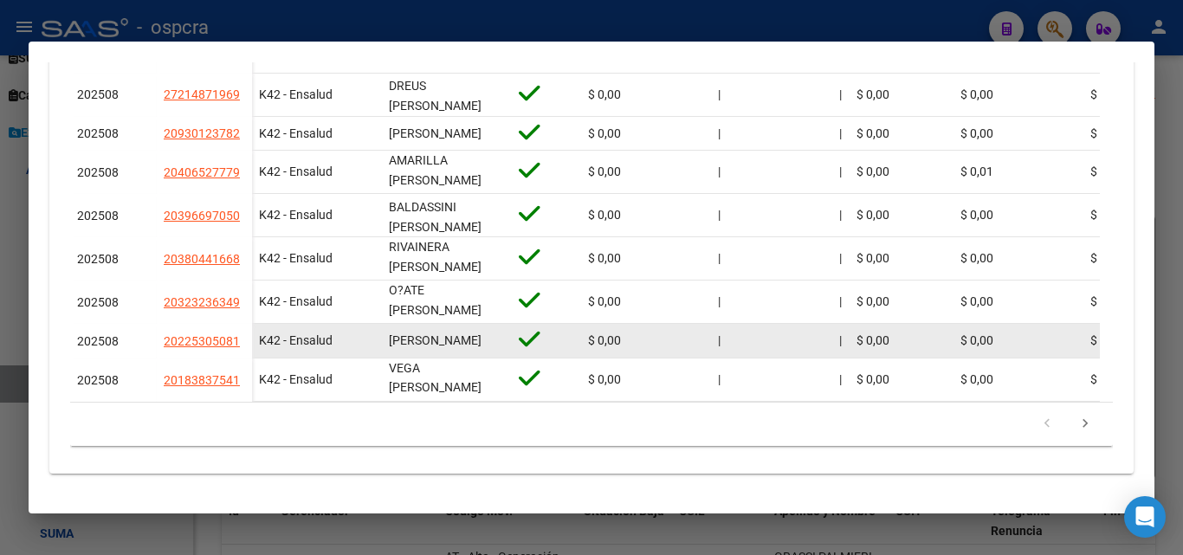
click at [213, 334] on datatable-body-cell "20225305081" at bounding box center [204, 341] width 95 height 35
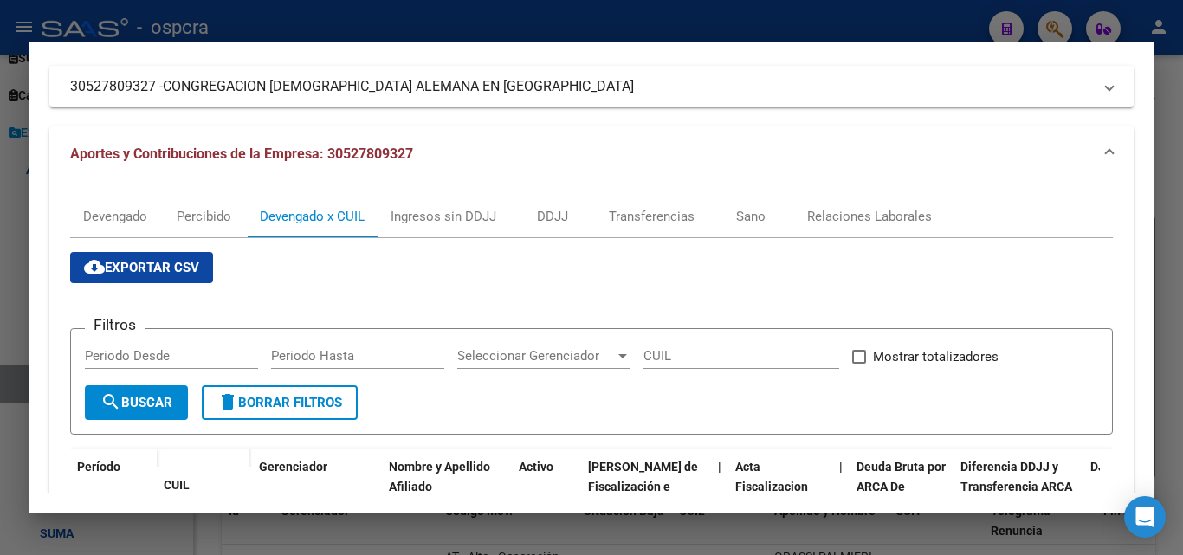
scroll to position [0, 0]
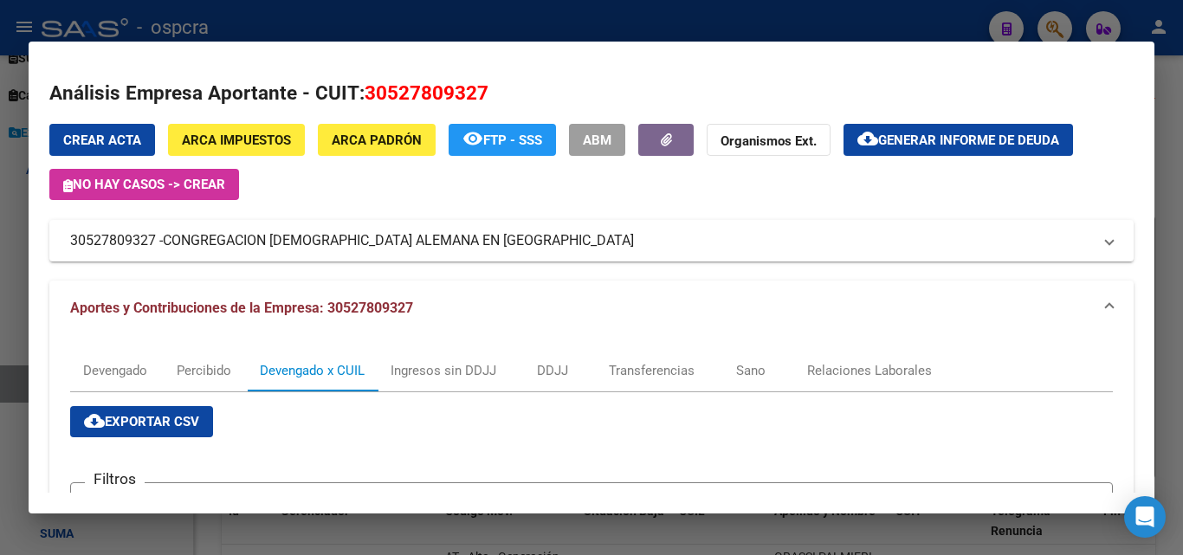
click at [777, 31] on div at bounding box center [591, 277] width 1183 height 555
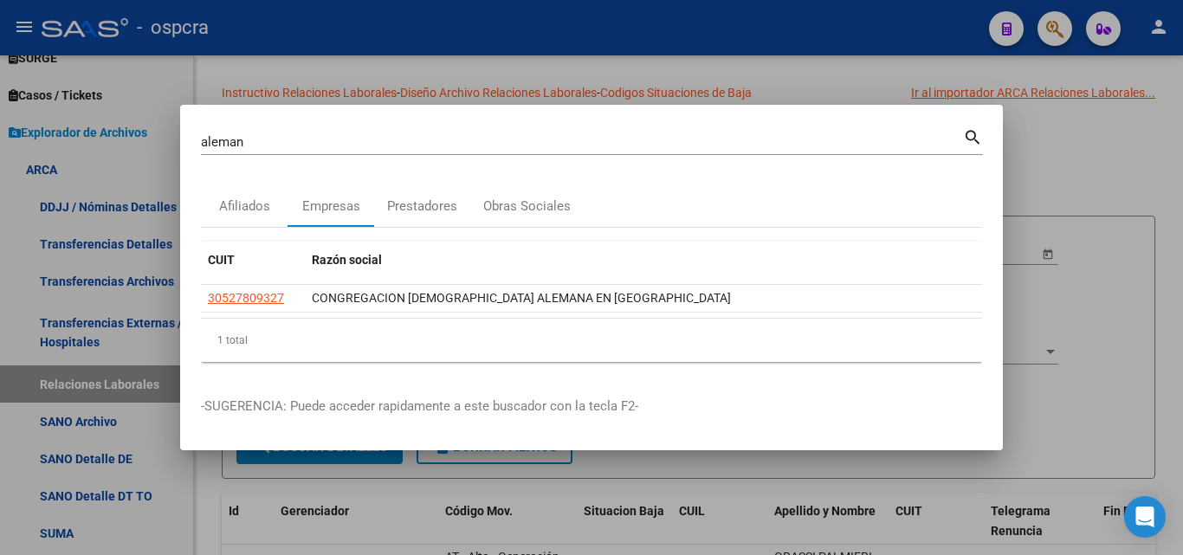
click at [692, 54] on div at bounding box center [591, 277] width 1183 height 555
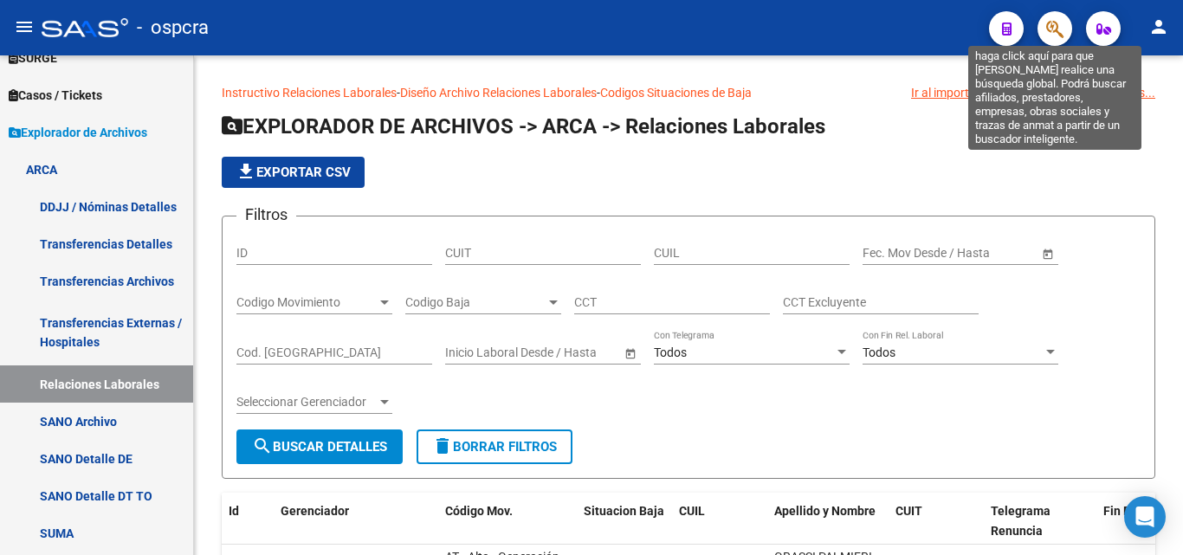
click at [1048, 35] on icon "button" at bounding box center [1054, 29] width 17 height 20
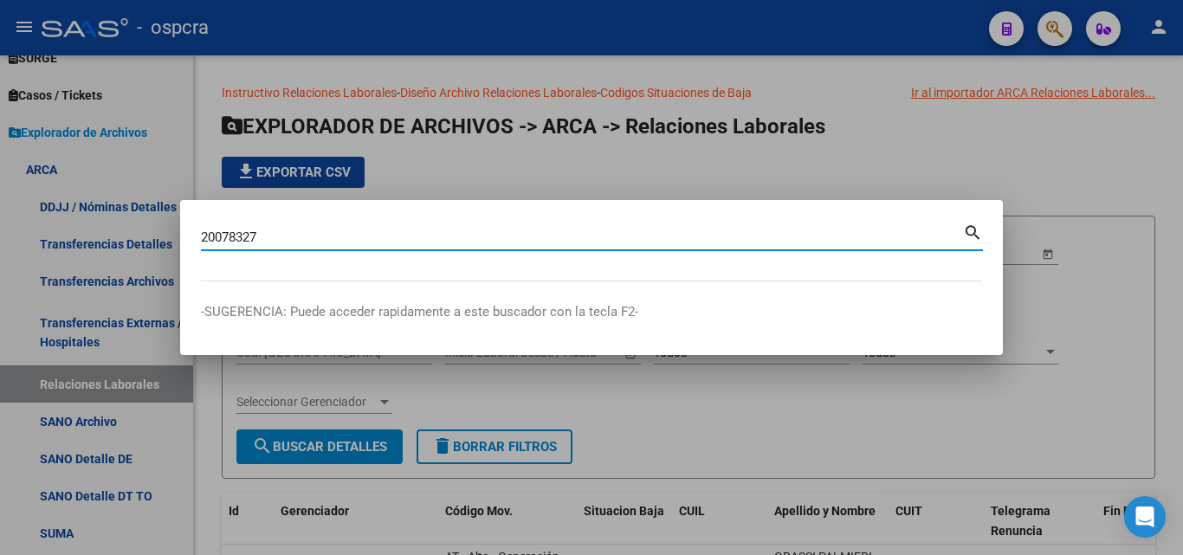
type input "20078327"
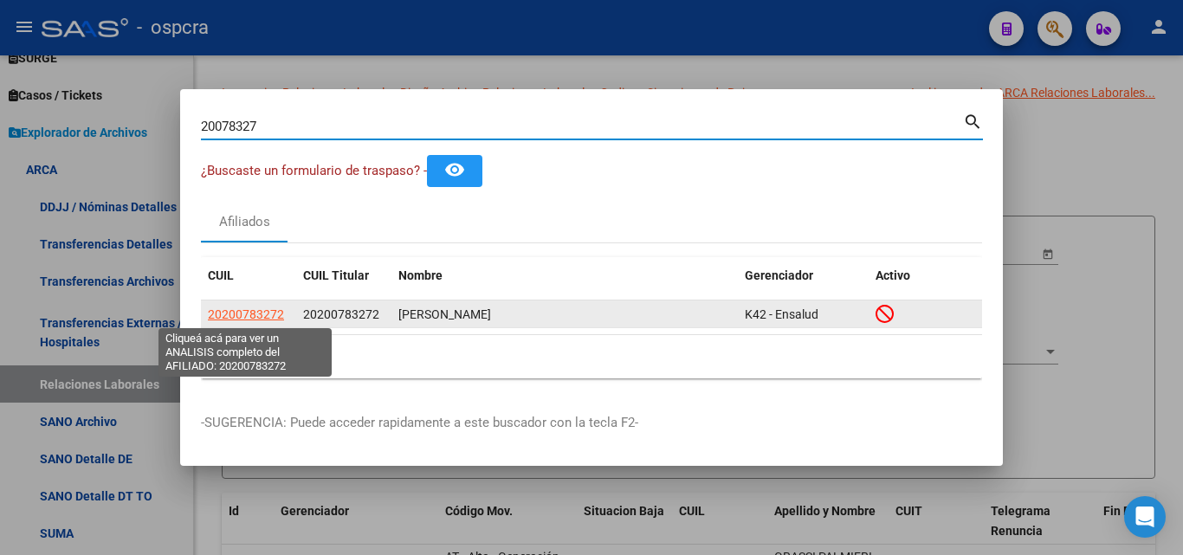
click at [249, 309] on span "20200783272" at bounding box center [246, 314] width 76 height 14
type textarea "20200783272"
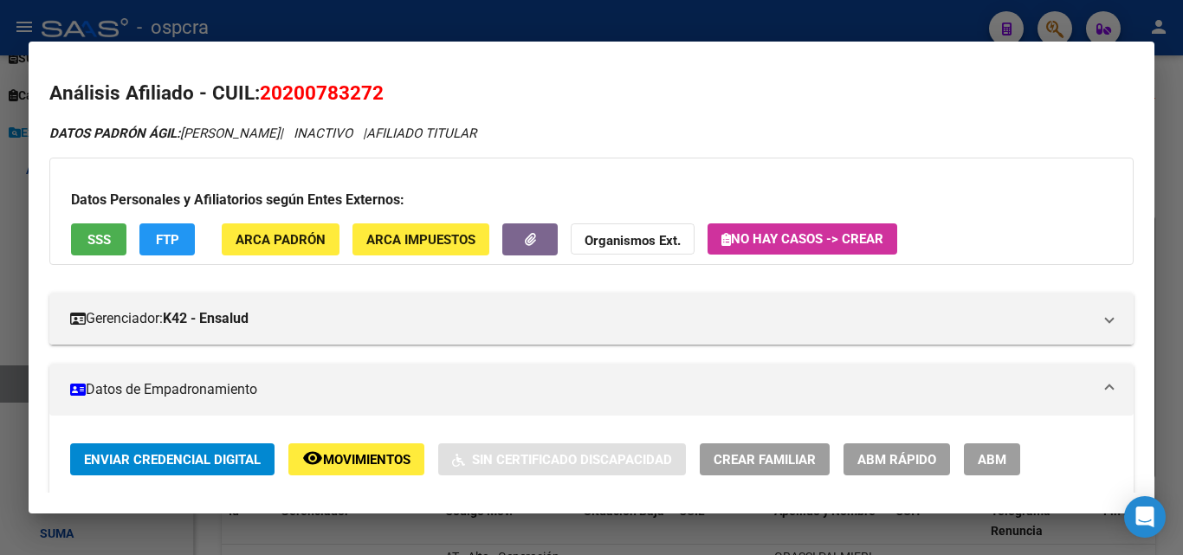
click at [399, 466] on span "Movimientos" at bounding box center [366, 460] width 87 height 16
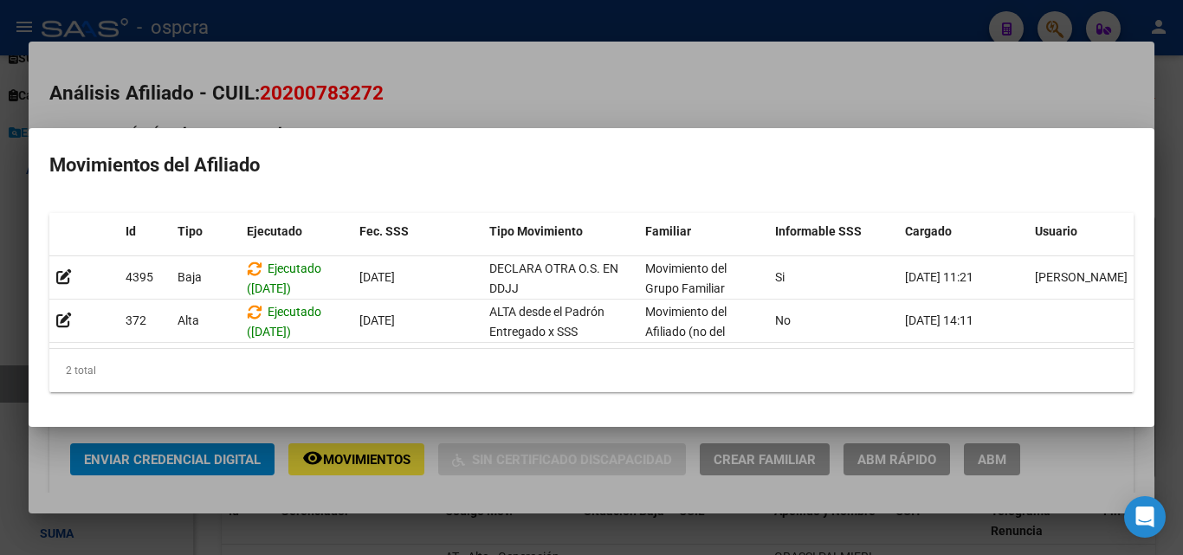
click at [542, 107] on div at bounding box center [591, 277] width 1183 height 555
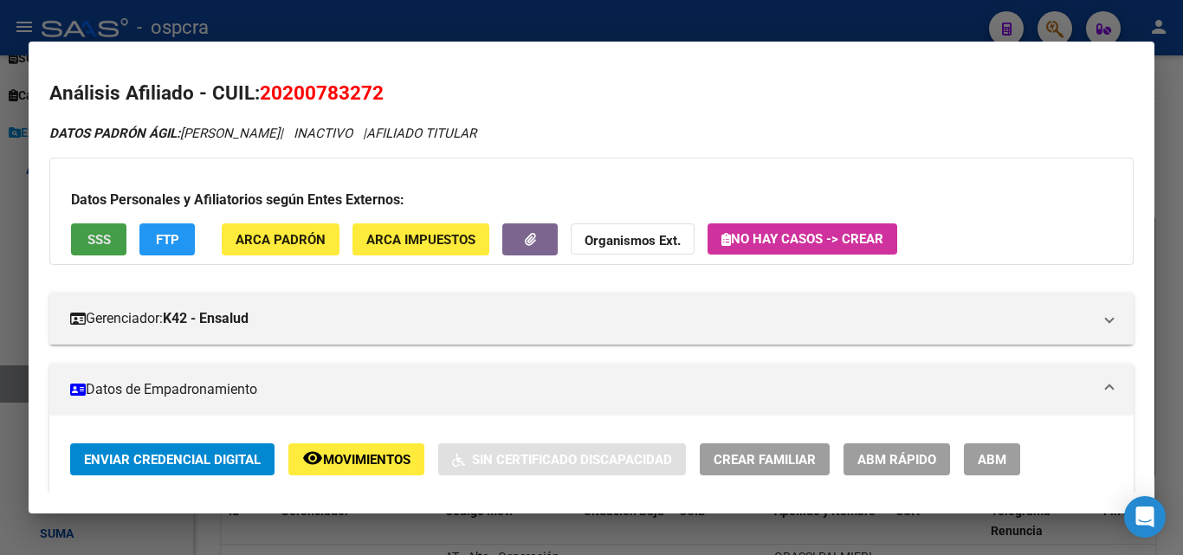
click at [106, 239] on span "SSS" at bounding box center [98, 240] width 23 height 16
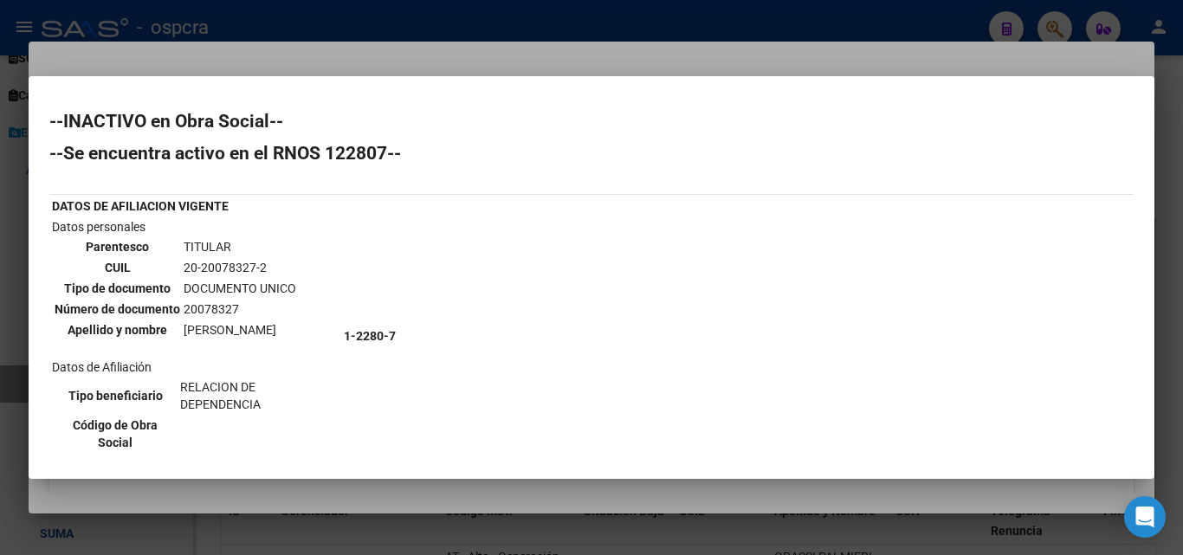
click at [438, 72] on div at bounding box center [591, 277] width 1183 height 555
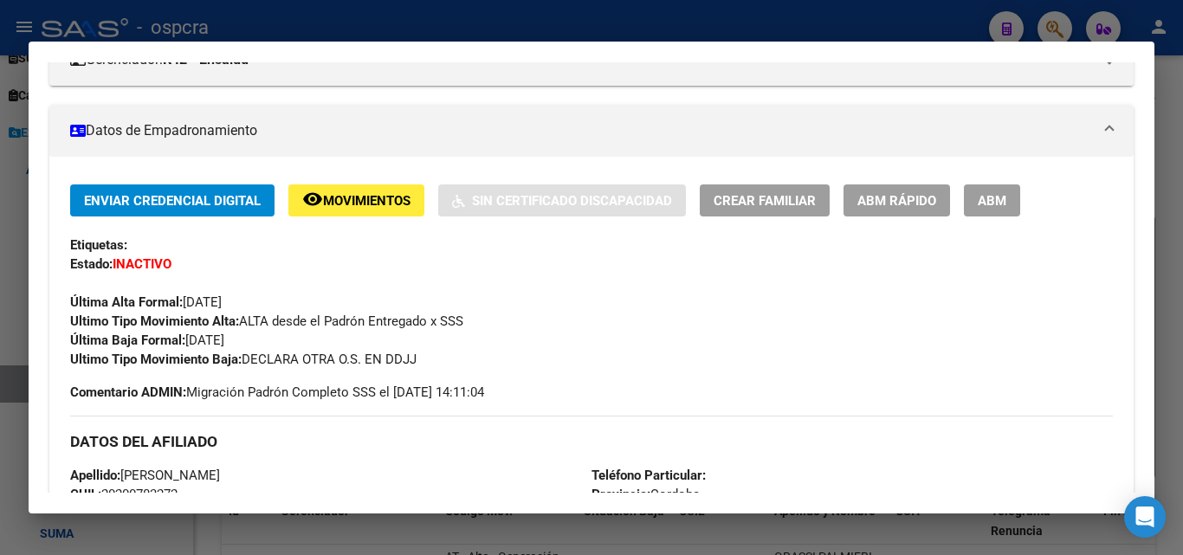
scroll to position [260, 0]
click at [367, 193] on span "Movimientos" at bounding box center [366, 200] width 87 height 16
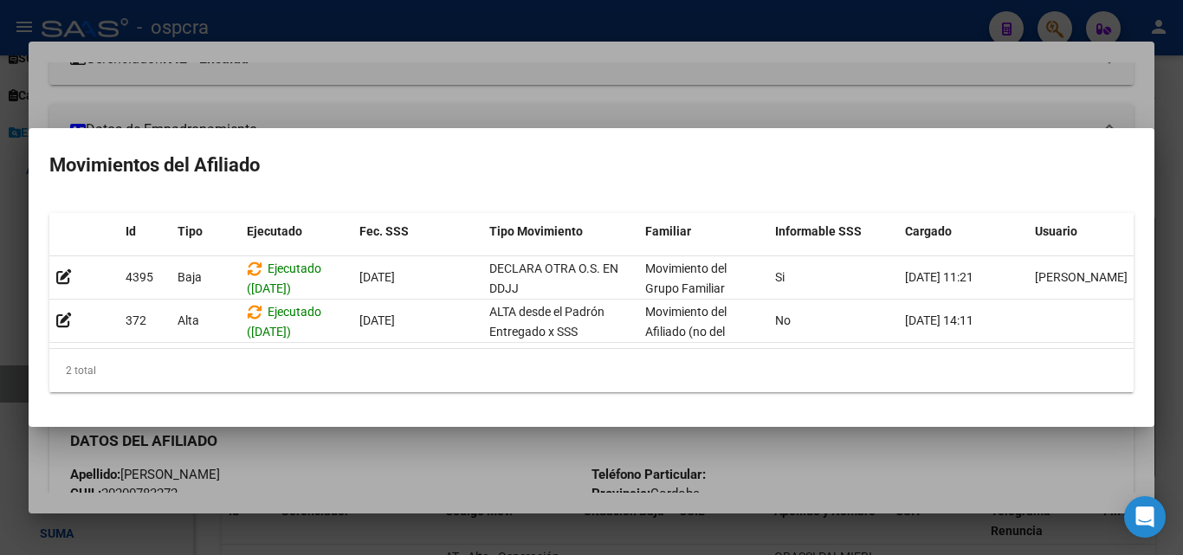
click at [437, 445] on div at bounding box center [591, 277] width 1183 height 555
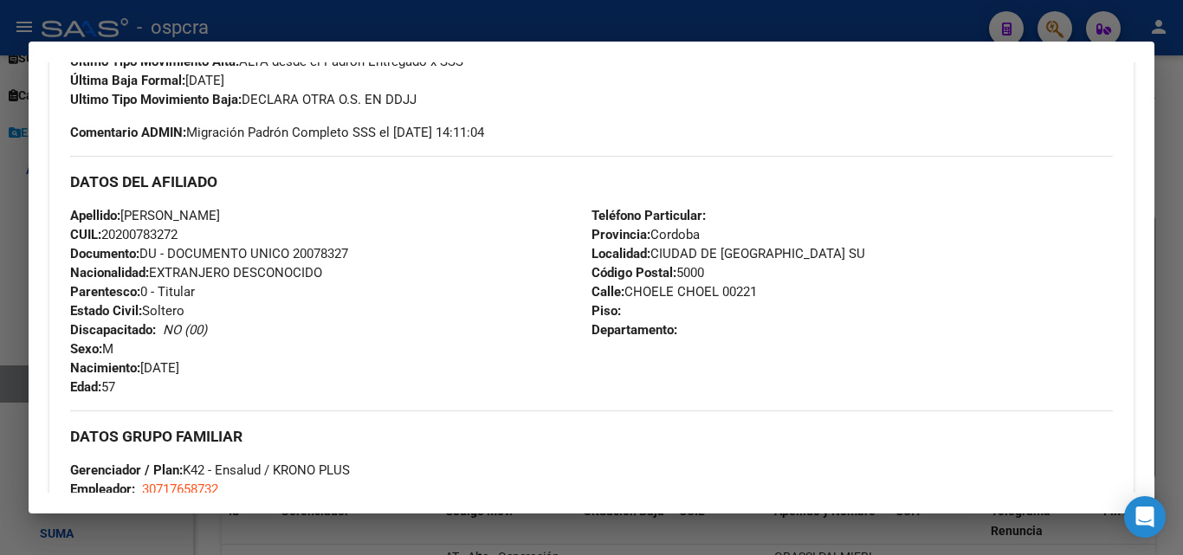
scroll to position [519, 0]
click at [0, 285] on div at bounding box center [591, 277] width 1183 height 555
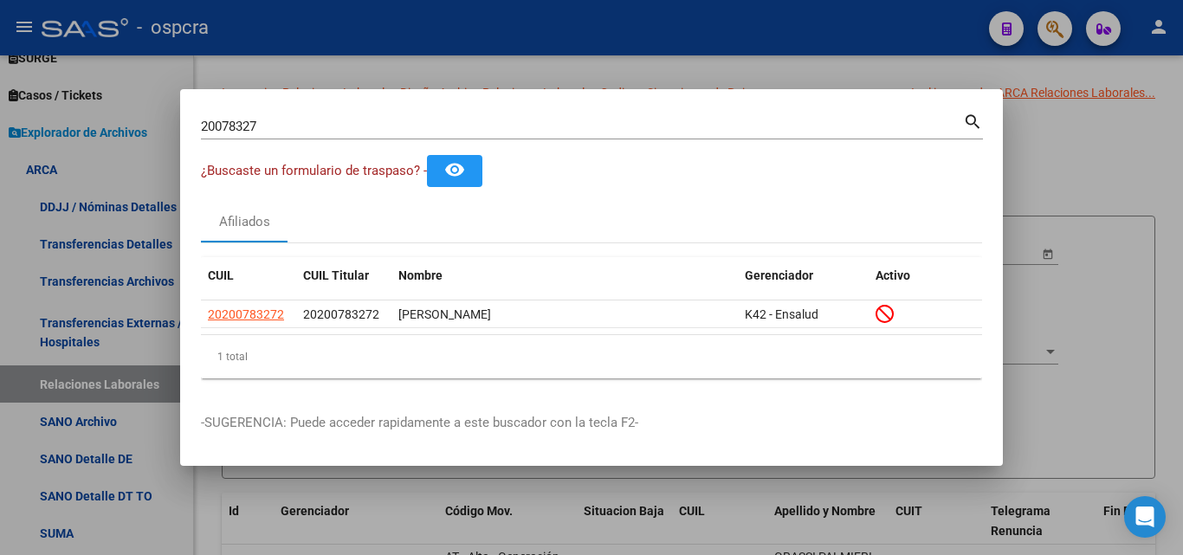
click at [0, 282] on div at bounding box center [591, 277] width 1183 height 555
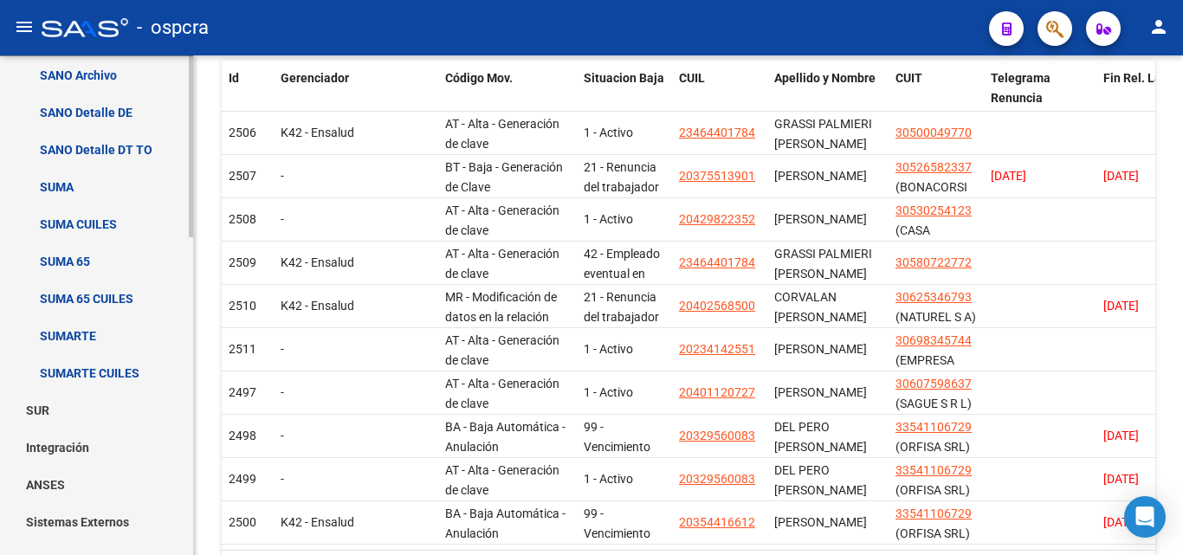
scroll to position [876, 0]
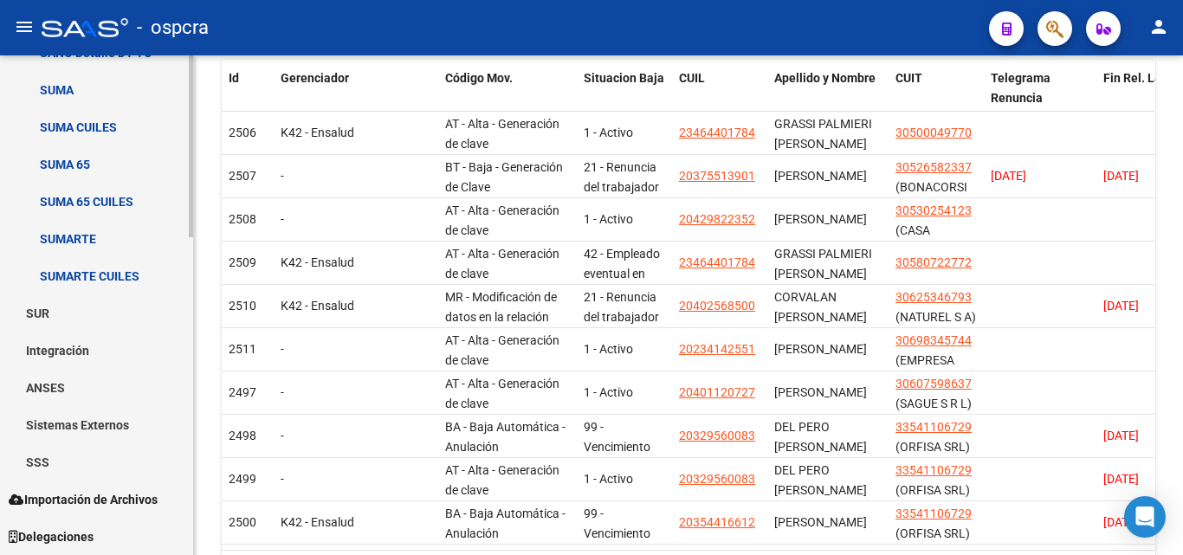
click at [84, 464] on link "SSS" at bounding box center [96, 461] width 193 height 37
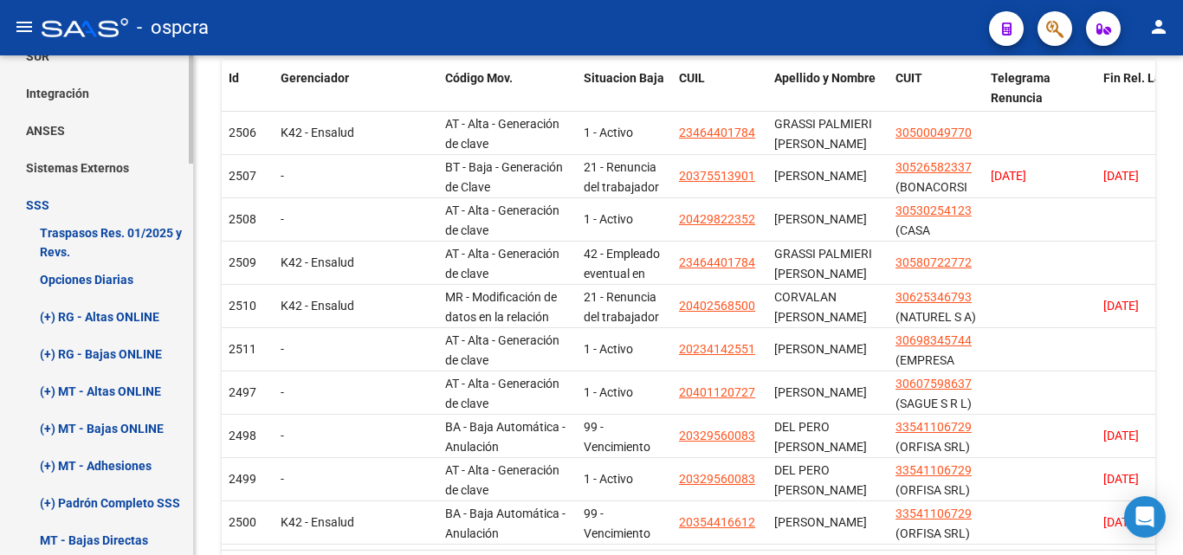
scroll to position [1136, 0]
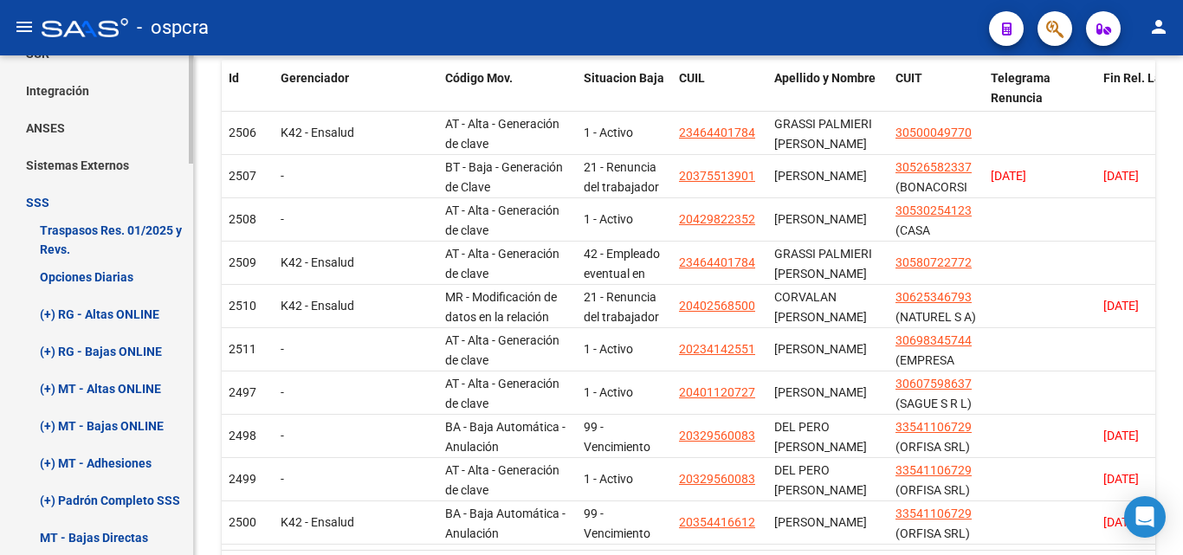
click at [128, 352] on link "(+) RG - Bajas ONLINE" at bounding box center [96, 350] width 193 height 37
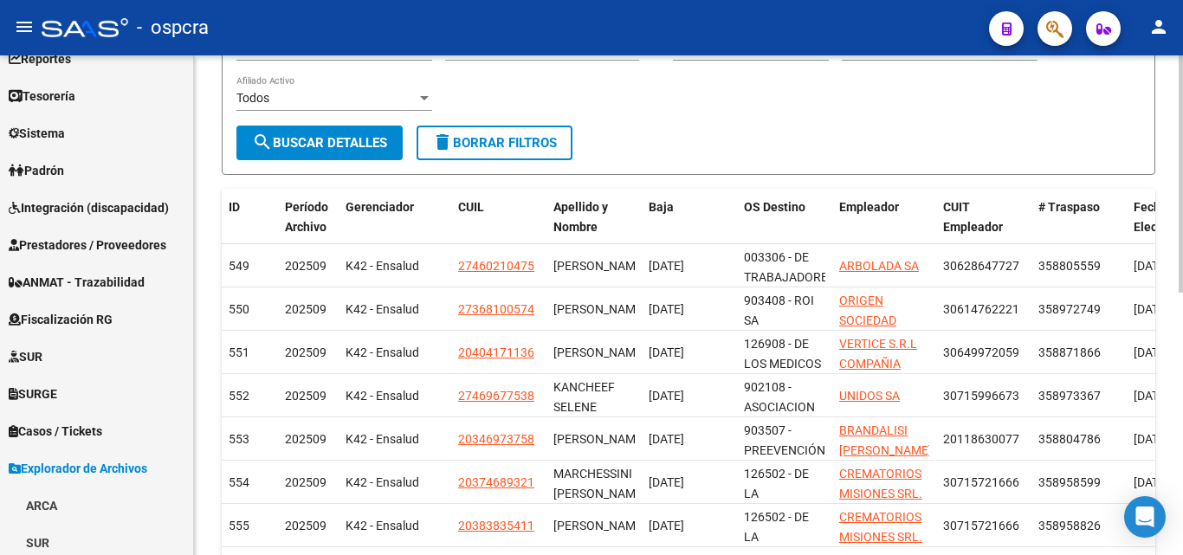
scroll to position [381, 0]
